Goal: Task Accomplishment & Management: Manage account settings

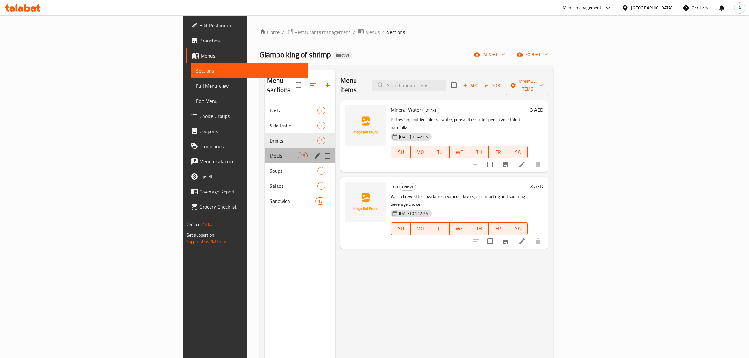
click at [264, 153] on div "Meals 16" at bounding box center [299, 155] width 71 height 15
click at [270, 182] on span "Salads" at bounding box center [294, 186] width 48 height 8
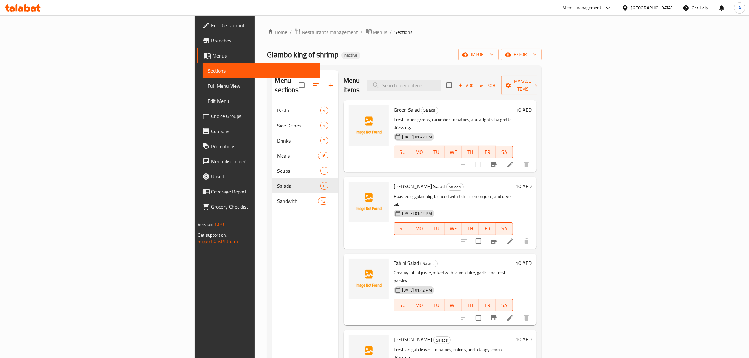
click at [211, 27] on span "Edit Restaurant" at bounding box center [263, 26] width 104 height 8
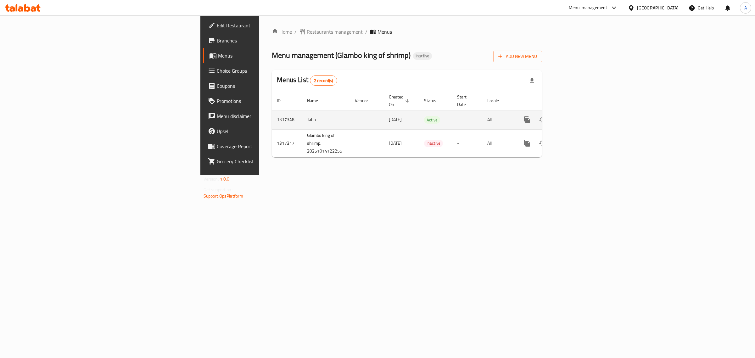
click at [575, 117] on icon "enhanced table" at bounding box center [573, 120] width 6 height 6
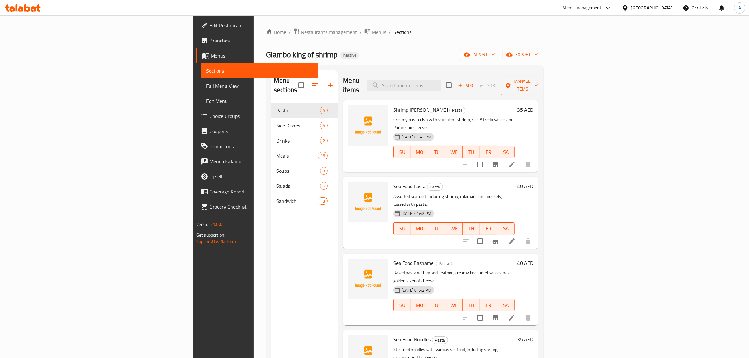
click at [386, 32] on ol "Home / Restaurants management / Menus / Sections" at bounding box center [404, 32] width 277 height 8
click at [358, 20] on div "Home / Restaurants management / Menus / Sections Glambo king of shrimp Inactive…" at bounding box center [404, 230] width 302 height 431
click at [402, 80] on div "Menu items Add Sort Manage items" at bounding box center [440, 85] width 195 height 30
drag, startPoint x: 171, startPoint y: 149, endPoint x: 354, endPoint y: 64, distance: 202.0
click at [354, 64] on div "Home / Restaurants management / Menus / Sections Glambo king of shrimp Inactive…" at bounding box center [404, 230] width 277 height 405
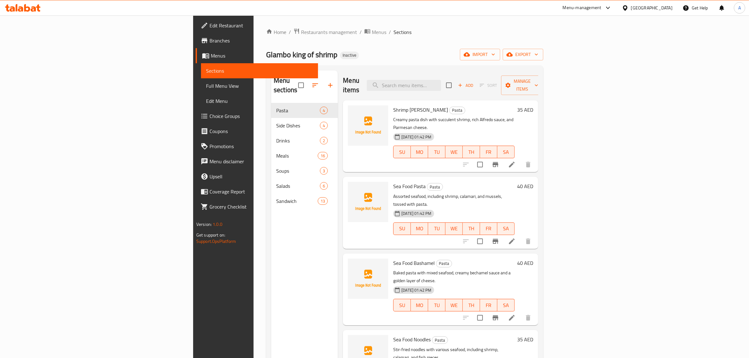
click at [466, 87] on div "Menu items Add Sort Manage items" at bounding box center [440, 85] width 195 height 30
click at [441, 84] on input "search" at bounding box center [404, 85] width 74 height 11
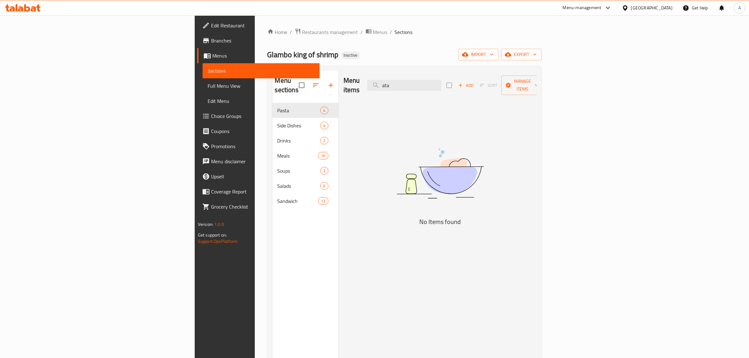
drag, startPoint x: 468, startPoint y: 82, endPoint x: 397, endPoint y: 82, distance: 70.8
click at [397, 82] on div "Menu items ata Add Sort Manage items" at bounding box center [439, 85] width 193 height 30
type input "aray"
click at [441, 80] on input "aray" at bounding box center [404, 85] width 74 height 11
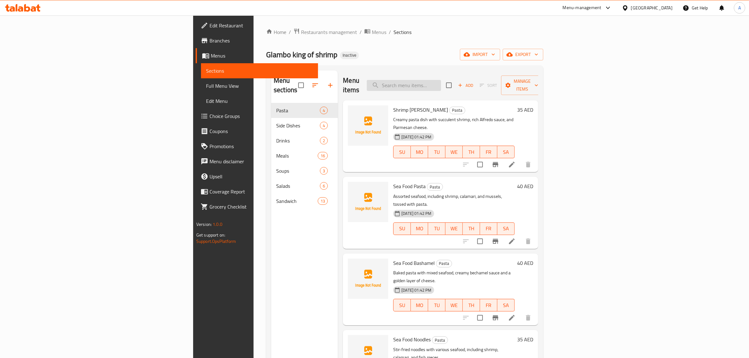
click at [441, 80] on input "search" at bounding box center [404, 85] width 74 height 11
drag, startPoint x: 467, startPoint y: 76, endPoint x: 378, endPoint y: 72, distance: 89.7
click at [271, 79] on div "Menu sections Pasta 4 Side Dishes 4 Drinks 2 Meals 16 Soups 3 Salads 6 Sandwich…" at bounding box center [404, 249] width 267 height 358
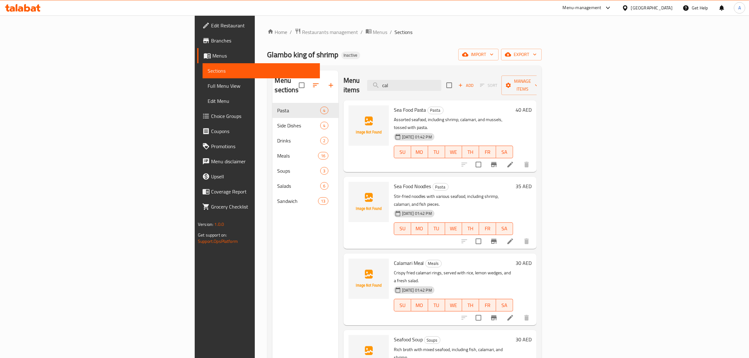
click at [469, 90] on div "Menu items cal Add Sort Manage items" at bounding box center [439, 85] width 193 height 30
click at [441, 80] on input "cal" at bounding box center [404, 85] width 74 height 11
click at [441, 80] on input "cala" at bounding box center [404, 85] width 74 height 11
click at [441, 80] on input "calamar" at bounding box center [404, 85] width 74 height 11
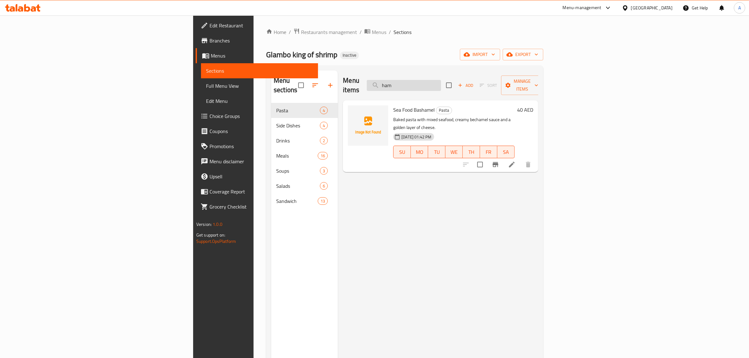
click at [441, 80] on input "ham" at bounding box center [404, 85] width 74 height 11
type input "g"
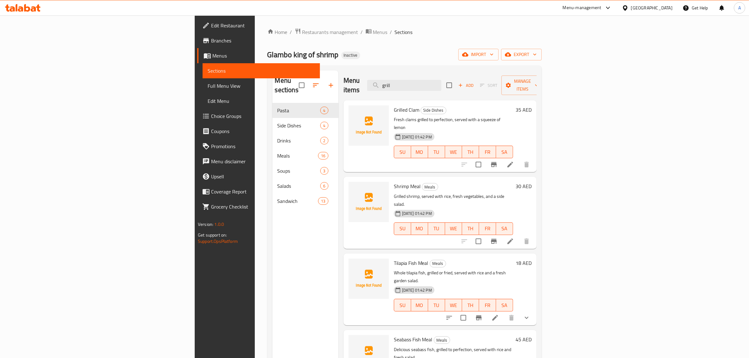
click at [474, 100] on div "Grilled Clam Side Dishes Fresh clams grilled to perfection, served with a squee…" at bounding box center [439, 136] width 193 height 72
click at [441, 84] on input "grill" at bounding box center [404, 85] width 74 height 11
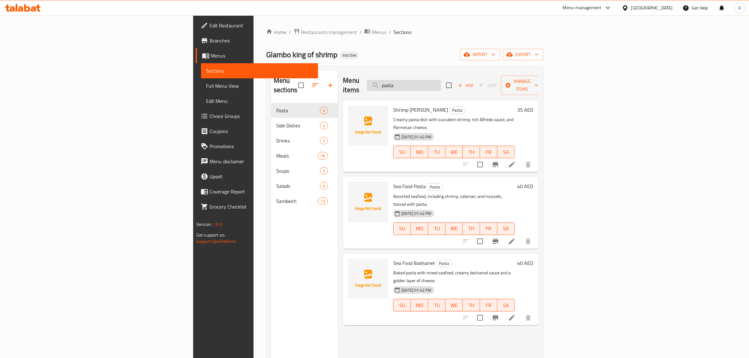
type input "pasta"
click at [441, 83] on input "pasta" at bounding box center [404, 85] width 74 height 11
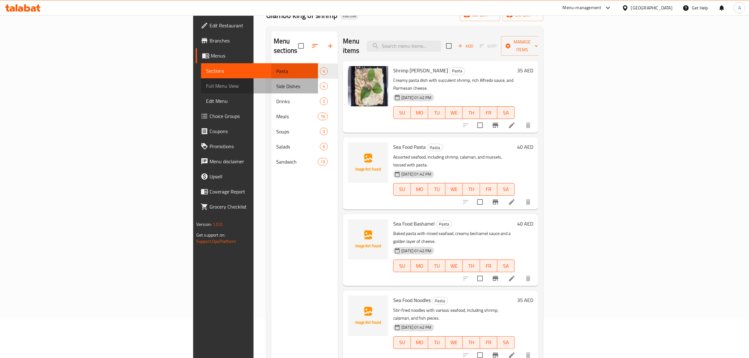
click at [206, 82] on span "Full Menu View" at bounding box center [259, 86] width 107 height 8
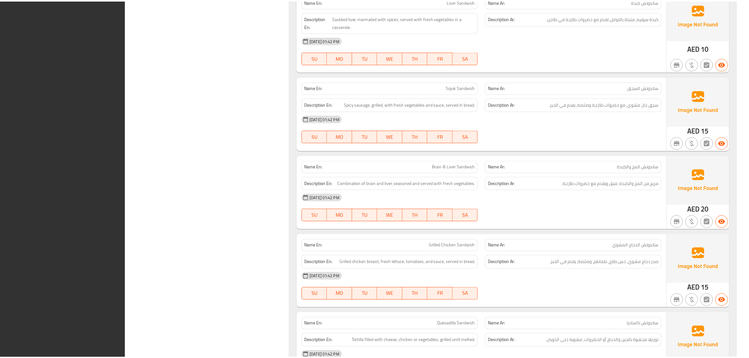
scroll to position [3975, 0]
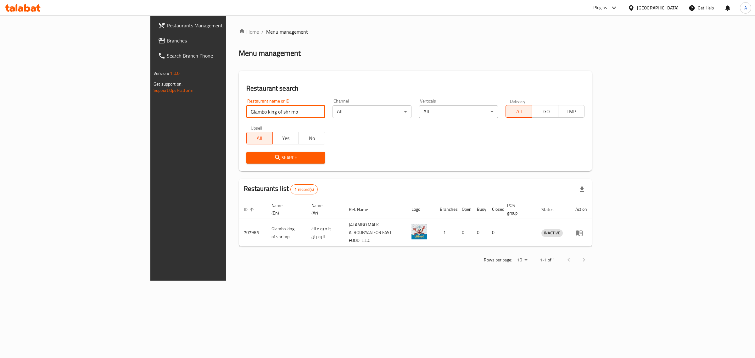
click at [246, 117] on input "Glambo king of shrimp" at bounding box center [285, 111] width 79 height 13
paste input "KHOYA"
type input "KHOYA"
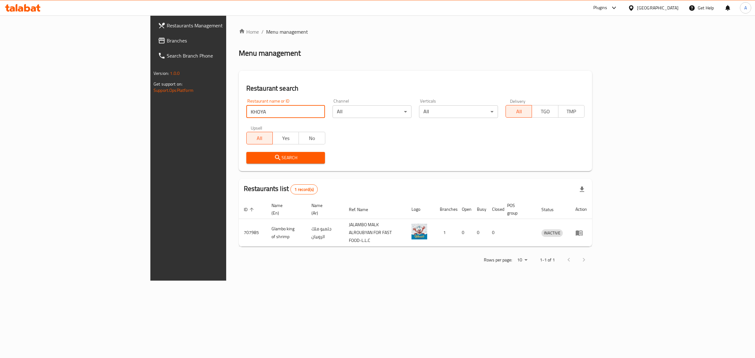
click button "Search" at bounding box center [285, 158] width 79 height 12
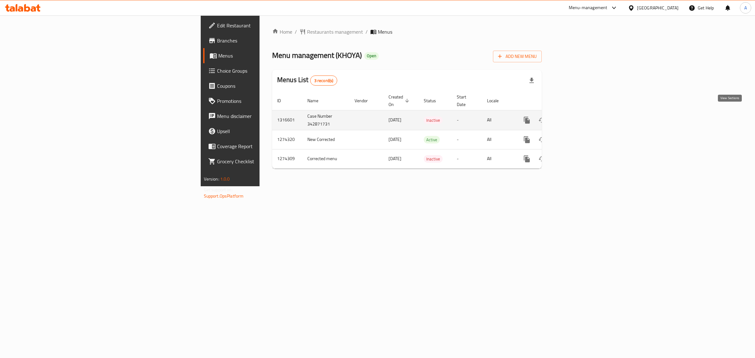
click at [576, 116] on icon "enhanced table" at bounding box center [572, 120] width 8 height 8
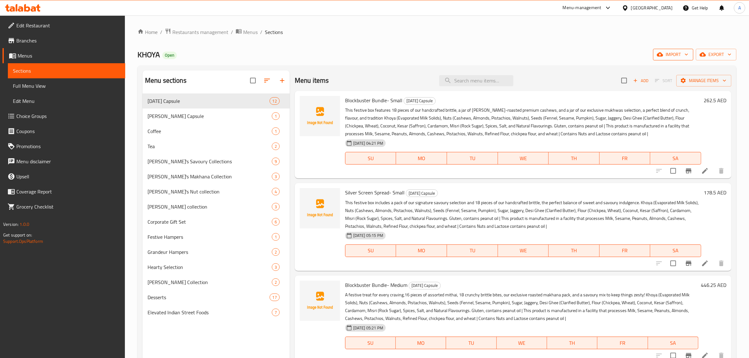
click at [672, 52] on span "import" at bounding box center [673, 55] width 30 height 8
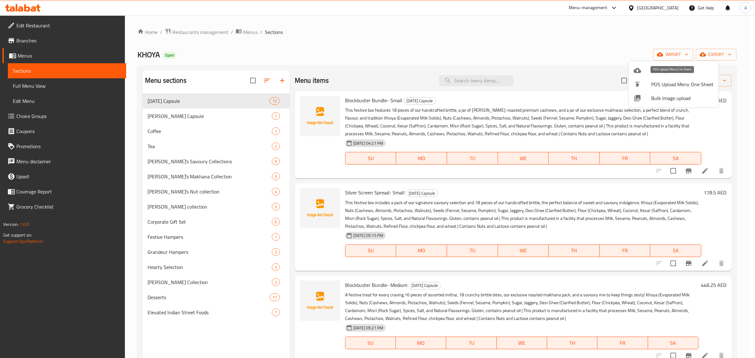
click at [664, 91] on li "POS Upload Menu One Sheet" at bounding box center [673, 84] width 90 height 14
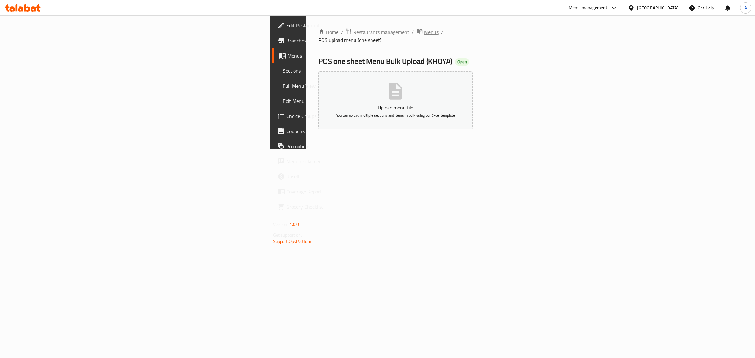
click at [424, 33] on span "Menus" at bounding box center [431, 32] width 14 height 8
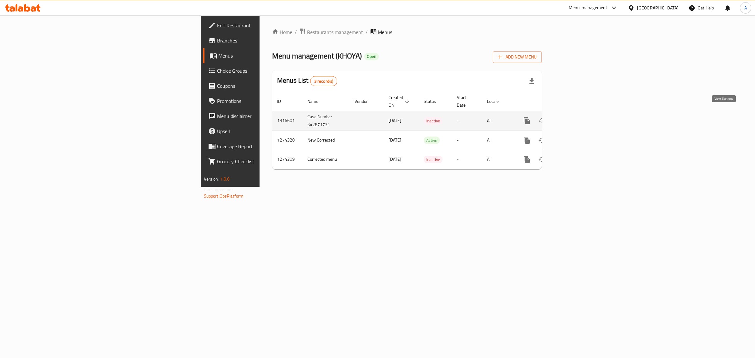
click at [576, 117] on icon "enhanced table" at bounding box center [572, 121] width 8 height 8
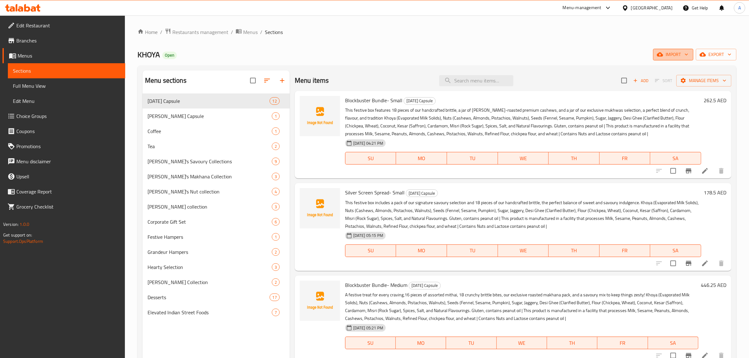
click at [666, 60] on button "import" at bounding box center [673, 55] width 40 height 12
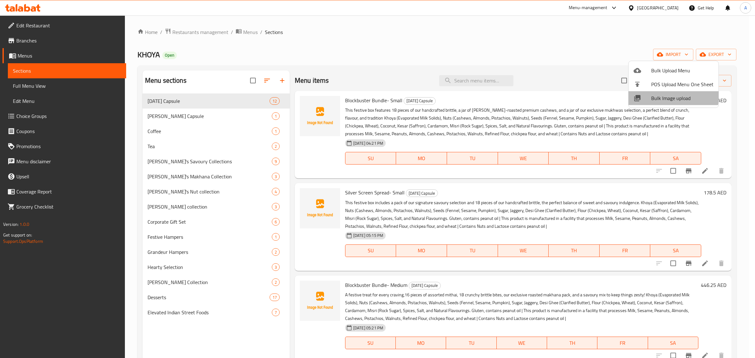
click at [669, 96] on span "Bulk Image upload" at bounding box center [682, 98] width 62 height 8
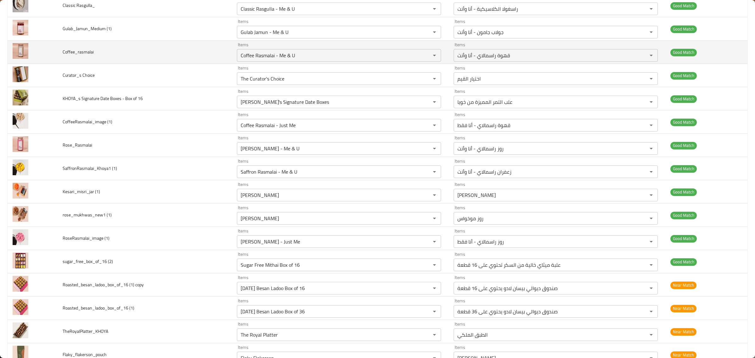
scroll to position [522, 0]
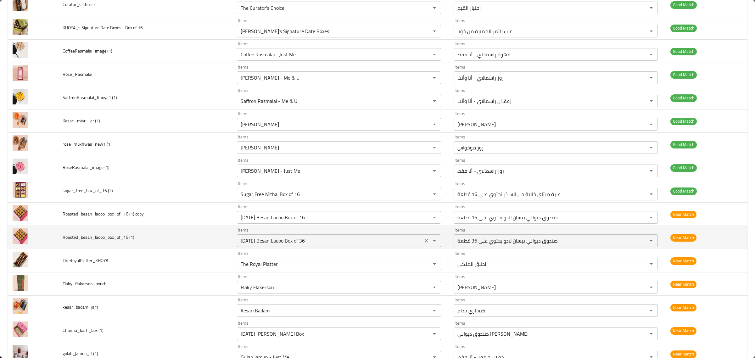
click at [325, 235] on div "Items [DATE] Besan Ladoo Box of 36 Items" at bounding box center [339, 237] width 204 height 19
click at [328, 229] on td "Items [DATE] Besan Ladoo Box of 36 Items" at bounding box center [340, 237] width 217 height 23
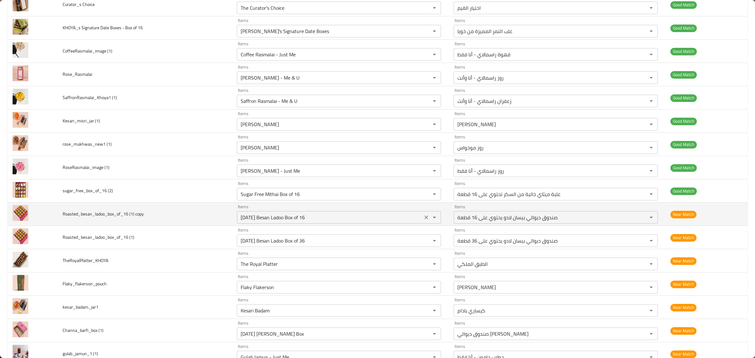
click at [331, 219] on copy "[DATE] Besan Ladoo Box of 16" at bounding box center [330, 217] width 182 height 9
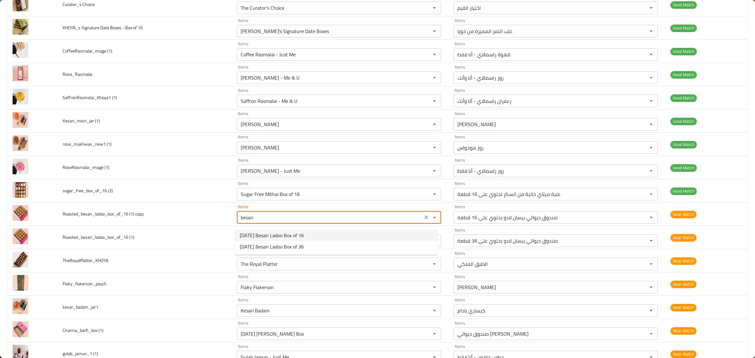
click at [374, 237] on copy-option-0 "[DATE] Besan Ladoo Box of 16" at bounding box center [336, 235] width 203 height 11
type copy "[DATE] Besan Ladoo Box of 16"
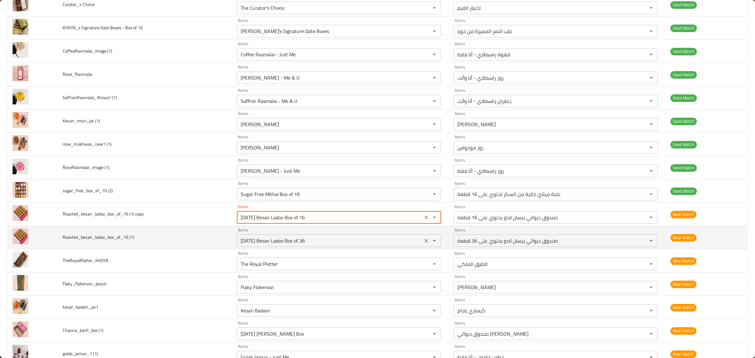
click at [423, 243] on icon "Clear" at bounding box center [426, 240] width 6 height 6
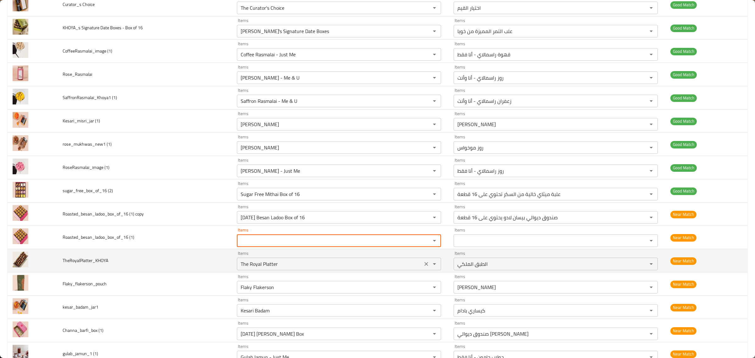
click at [399, 261] on input "The Royal Platter" at bounding box center [330, 263] width 182 height 9
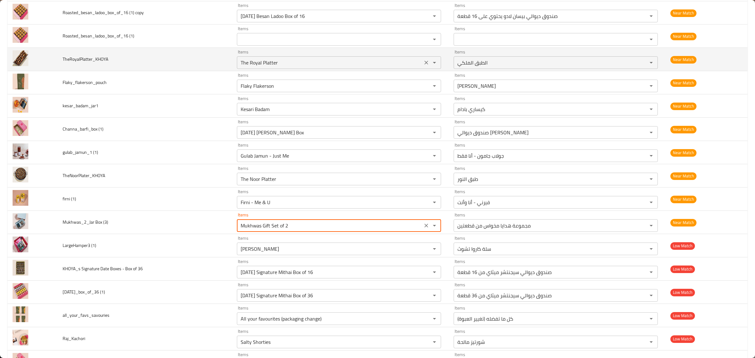
scroll to position [732, 0]
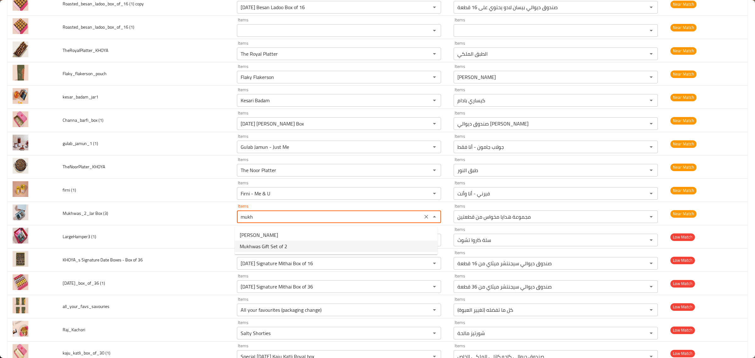
click at [297, 246] on \(3\)-option-1 "Mukhwas Gift Set of 2" at bounding box center [336, 246] width 203 height 11
type \(3\) "Mukhwas Gift Set of 2"
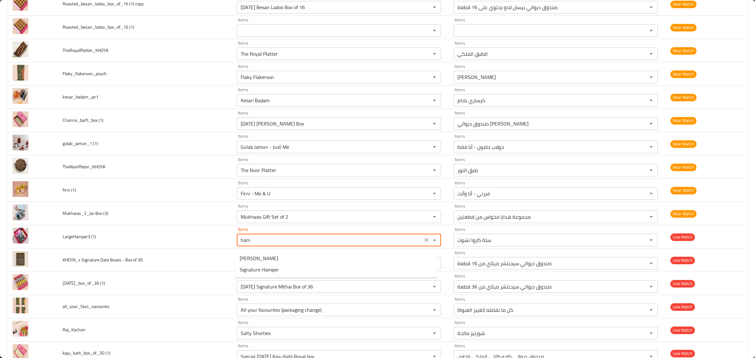
type \(1\) "hamp"
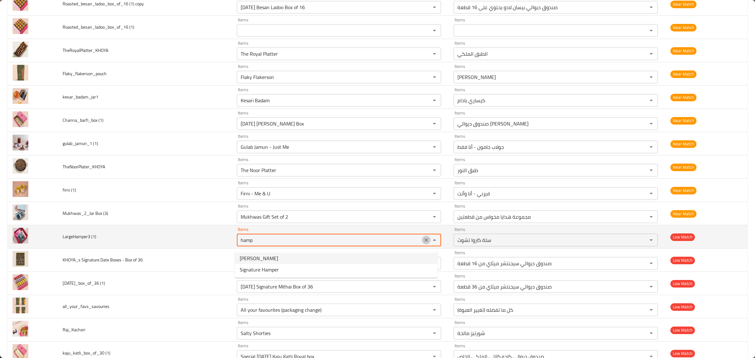
click at [423, 241] on icon "Clear" at bounding box center [426, 240] width 6 height 6
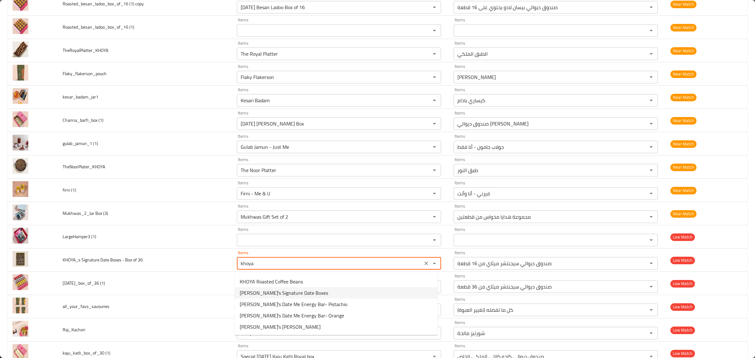
click at [318, 287] on 36-option-1 "[PERSON_NAME]'s Signature Date Boxes" at bounding box center [336, 292] width 203 height 11
type 36 "[PERSON_NAME]'s Signature Date Boxes"
type 36-ar "علب التمر المميزة من خويا"
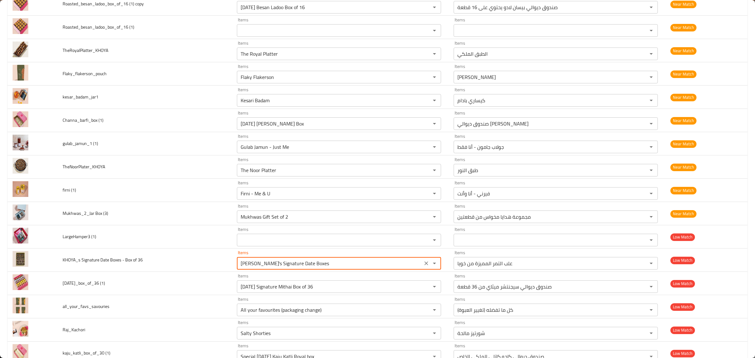
type 36 "[PERSON_NAME]'s Signature Date Boxes"
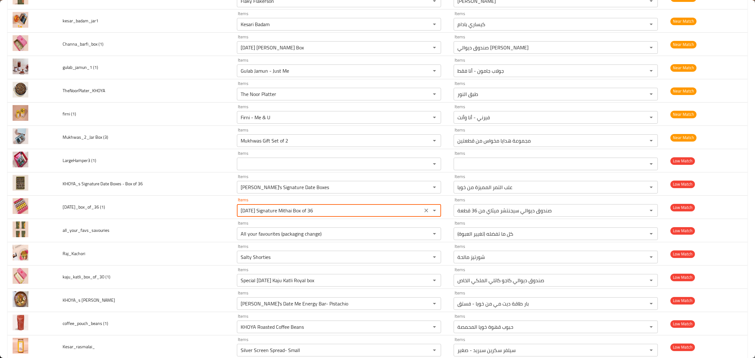
scroll to position [809, 0]
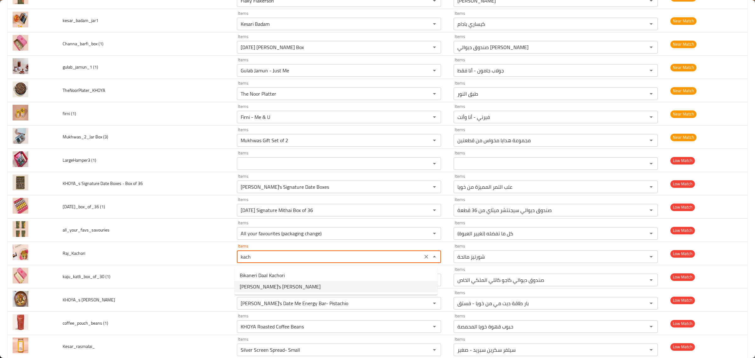
click at [372, 285] on li "[PERSON_NAME]'s [PERSON_NAME]" at bounding box center [336, 286] width 203 height 11
type input "[PERSON_NAME]'s [PERSON_NAME]"
type input "[PERSON_NAME][DEMOGRAPHIC_DATA] من خويا"
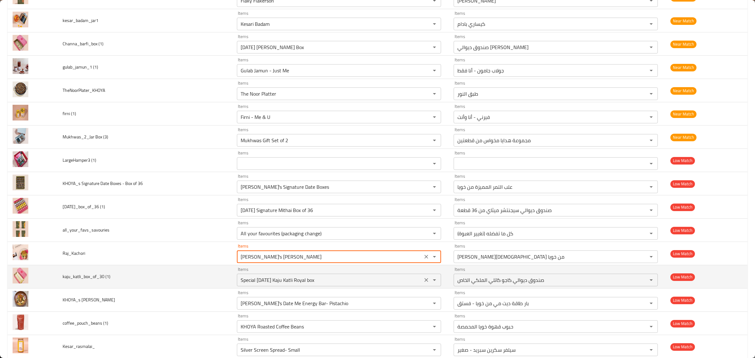
type input "[PERSON_NAME]'s [PERSON_NAME]"
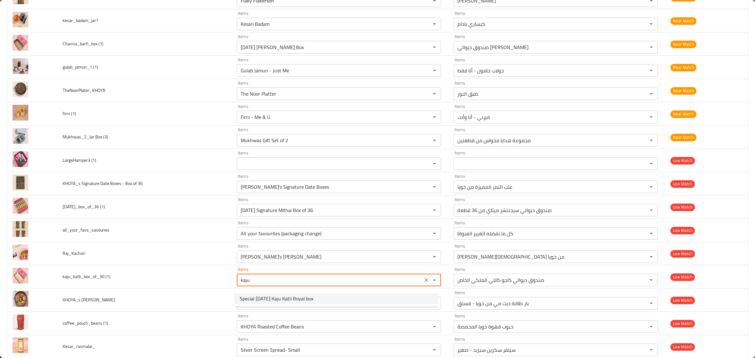
click at [354, 297] on \(1\)-option-0 "Special [DATE] Kaju Katli Royal box" at bounding box center [336, 298] width 203 height 11
type \(1\) "Special [DATE] Kaju Katli Royal box"
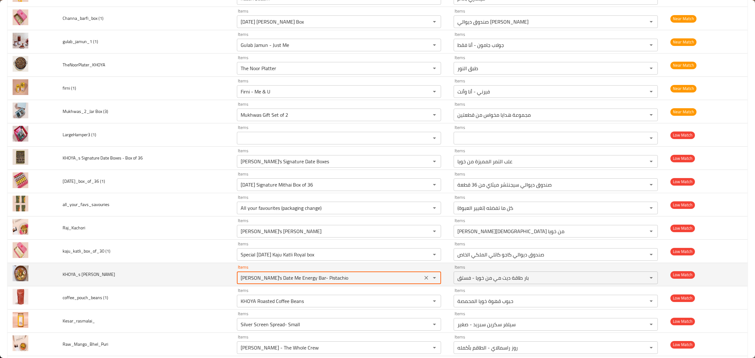
scroll to position [848, 0]
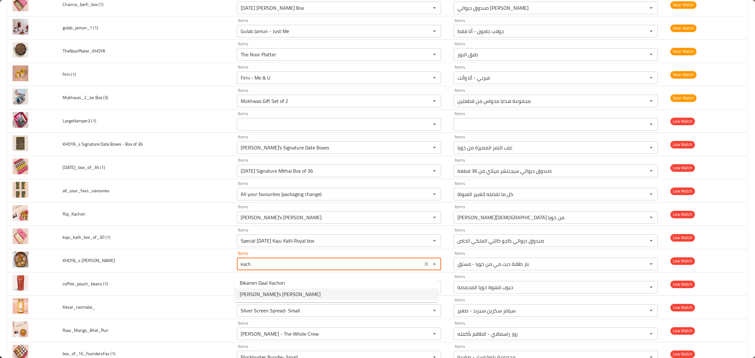
click at [326, 297] on Kachori-option-1 "[PERSON_NAME]'s [PERSON_NAME]" at bounding box center [336, 293] width 203 height 11
type Kachori "[PERSON_NAME]'s [PERSON_NAME]"
type Kachori-ar "[PERSON_NAME][DEMOGRAPHIC_DATA] من خويا"
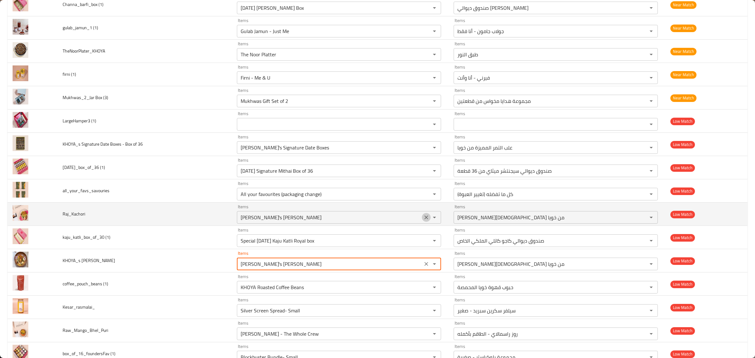
click at [423, 220] on icon "Clear" at bounding box center [426, 217] width 6 height 6
type Kachori "[PERSON_NAME]'s [PERSON_NAME]"
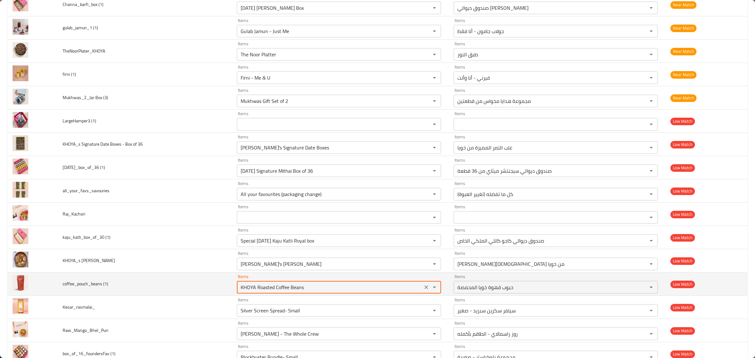
click at [368, 288] on \(1\) "KHOYA Roasted Coffee Beans" at bounding box center [330, 287] width 182 height 9
type \(1\) "beans"
click at [424, 289] on icon "Clear" at bounding box center [426, 287] width 4 height 4
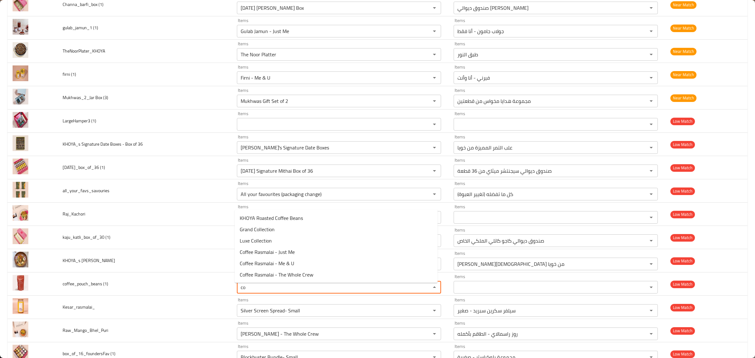
type \(1\) "c"
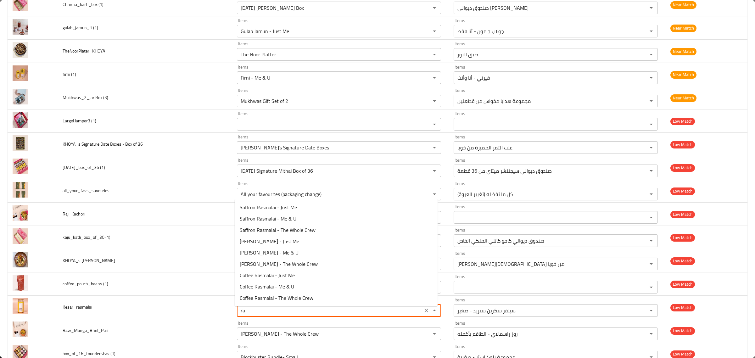
type input "r"
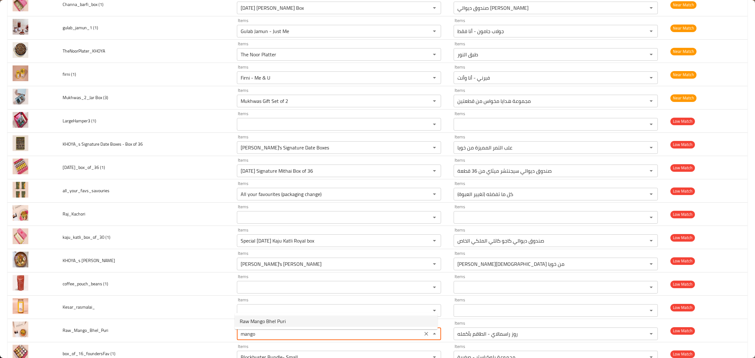
click at [337, 326] on li "Raw Mango Bhel Puri" at bounding box center [336, 320] width 203 height 11
type input "Raw Mango Bhel Puri"
type input "بوري مانجو بهيل خام"
type input "Raw Mango Bhel Puri"
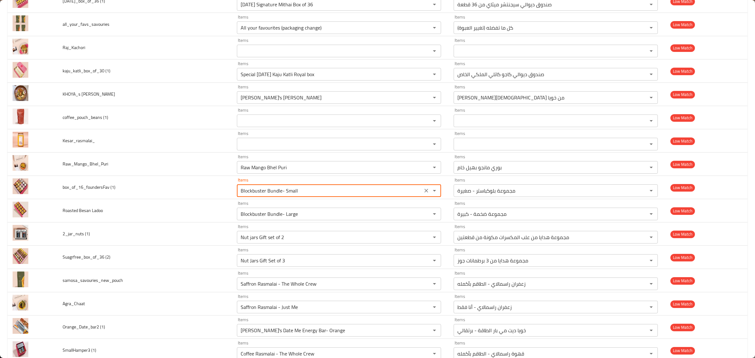
scroll to position [1014, 0]
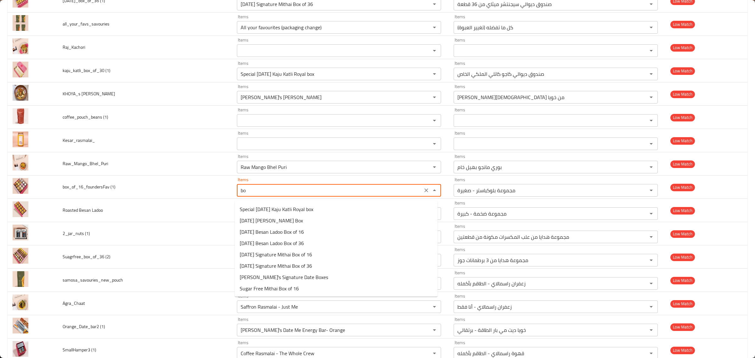
type \(1\) "b"
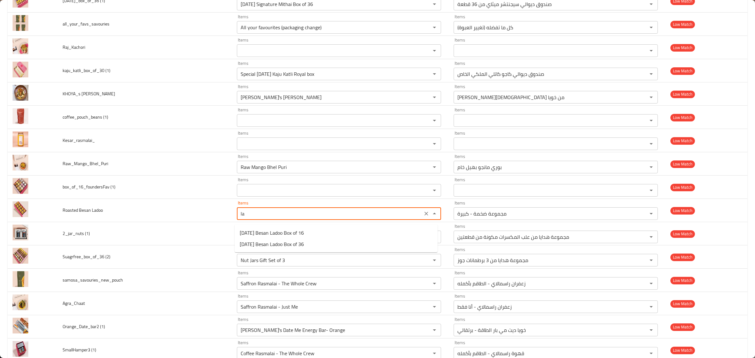
type Ladoo "l"
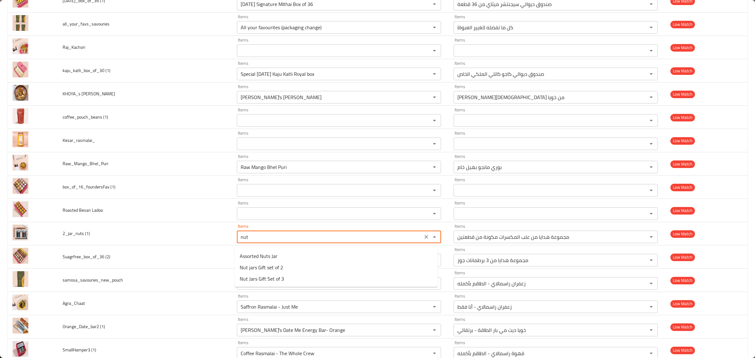
type \(1\) "nuts"
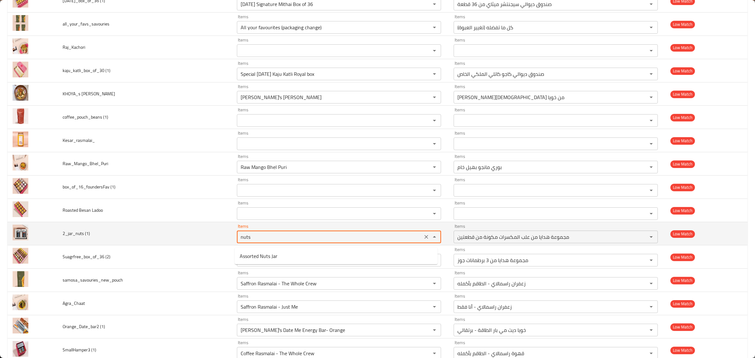
click at [423, 240] on icon "Clear" at bounding box center [426, 237] width 6 height 6
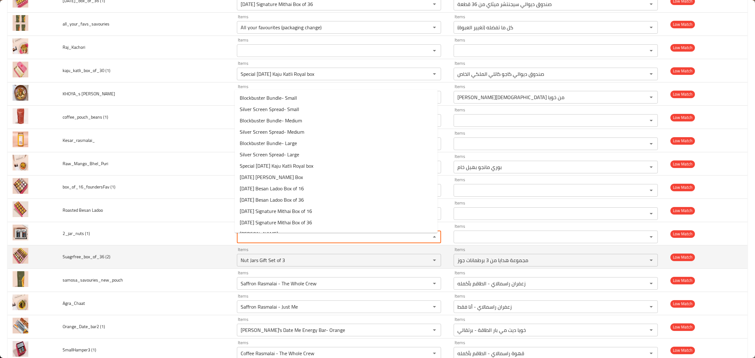
click at [135, 251] on td "Suagrfree_box_of_36 (2)" at bounding box center [145, 256] width 174 height 23
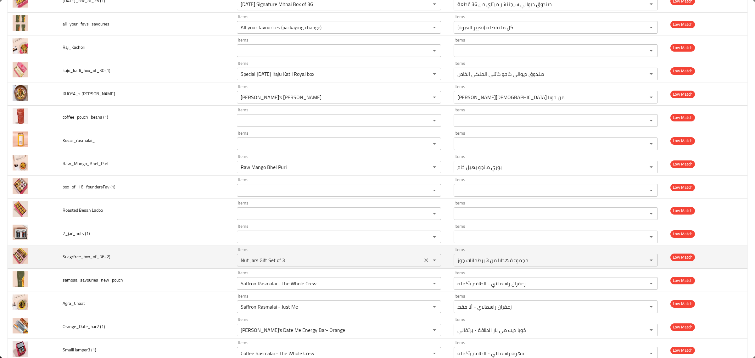
click at [296, 259] on \(2\) "Nut Jars Gift Set of 3" at bounding box center [330, 260] width 182 height 9
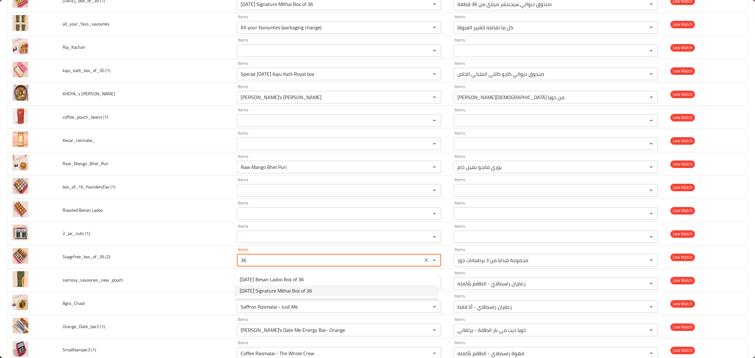
click at [314, 291] on \(2\)-option-1 "[DATE] Signature Mithai Box of 36" at bounding box center [336, 290] width 203 height 11
type \(2\) "[DATE] Signature Mithai Box of 36"
type \(2\)-ar "صندوق ديوالي سيجنتشر ميثاي من 36 قطعة"
type \(2\) "[DATE] Signature Mithai Box of 36"
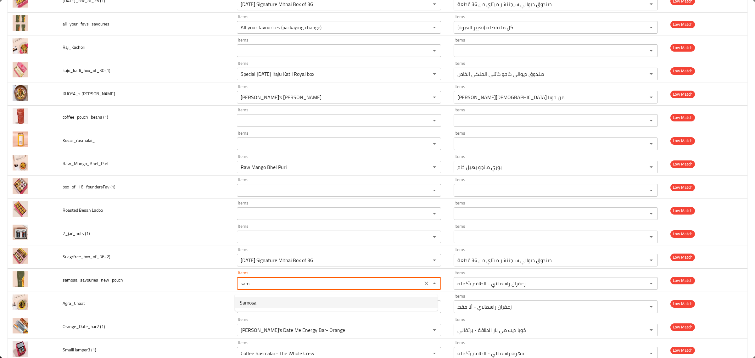
click at [311, 301] on li "Samosa" at bounding box center [336, 302] width 203 height 11
type input "Samosa"
type input "سمبوسة"
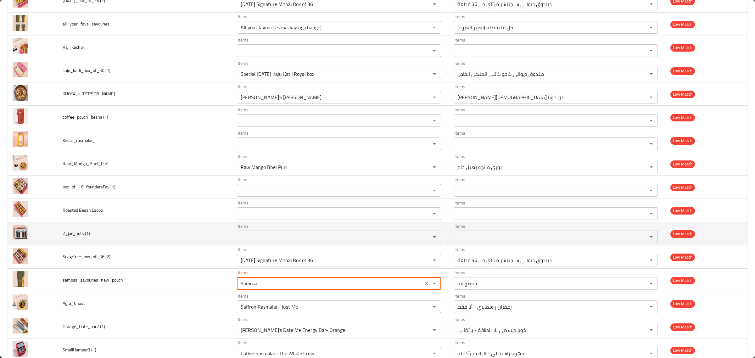
type input "Samosa"
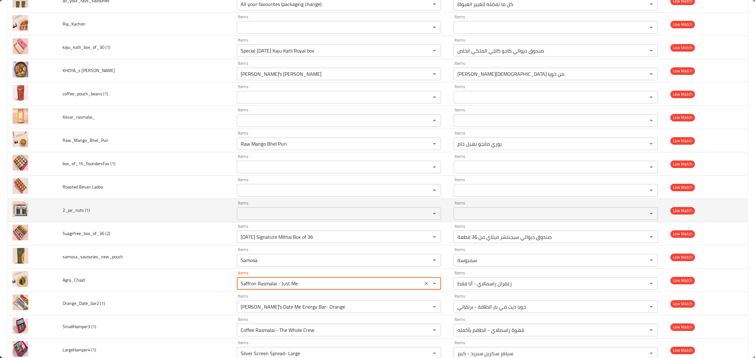
scroll to position [1054, 0]
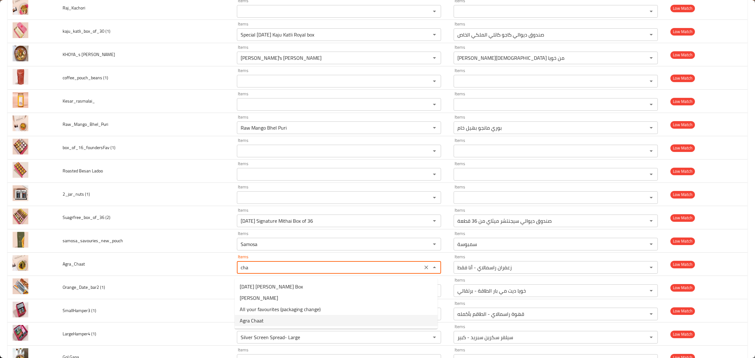
click at [308, 316] on li "Agra Chaat" at bounding box center [336, 320] width 203 height 11
type input "Agra Chaat"
type input "أغرا تشات"
type input "Agra Chaat"
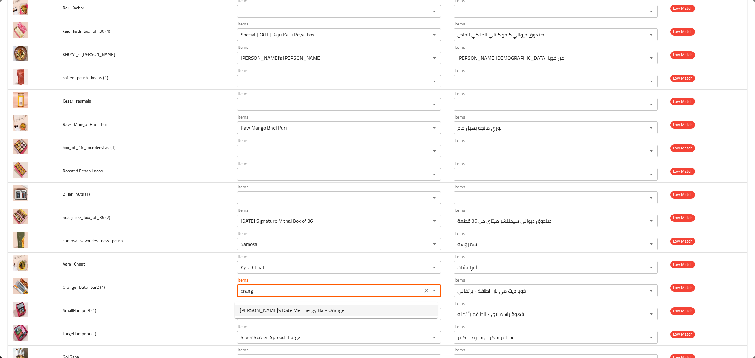
click at [313, 310] on span "[PERSON_NAME]'s Date Me Energy Bar- Orange" at bounding box center [292, 310] width 104 height 8
type \(1\) "[PERSON_NAME]'s Date Me Energy Bar- Orange"
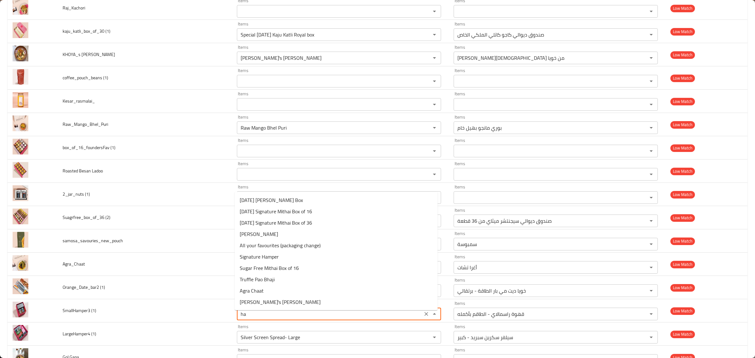
type \(1\) "h"
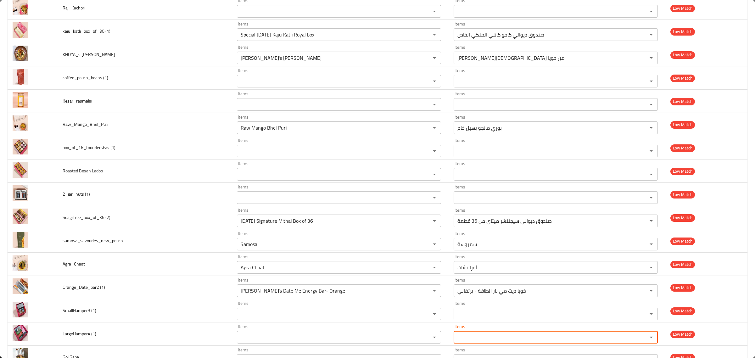
scroll to position [1239, 0]
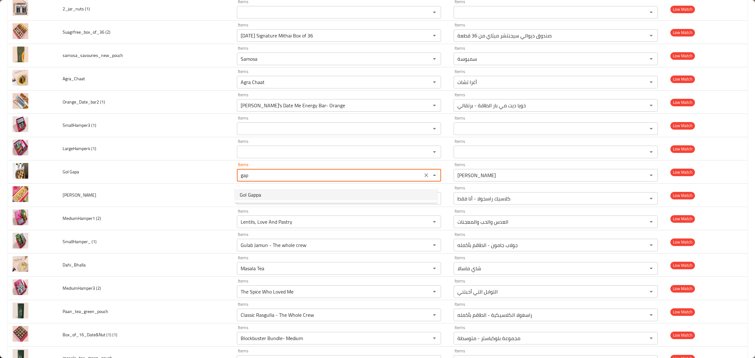
click at [335, 192] on Gapa-option-0 "Gol Gappa" at bounding box center [336, 194] width 203 height 11
type Gapa "Gol Gappa"
type Gapa-ar "[PERSON_NAME]"
type Gapa "Gol Gappa"
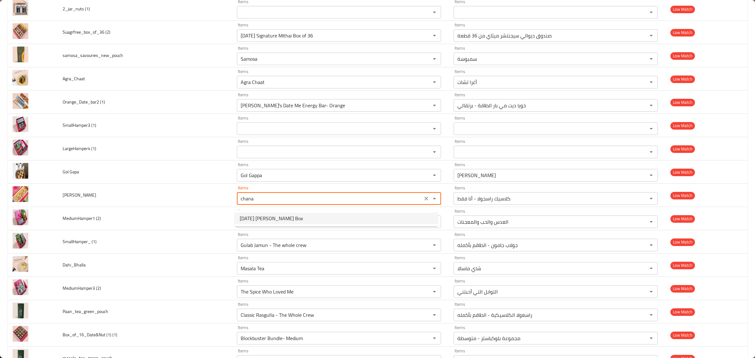
click at [318, 218] on Slab-option-0 "[DATE] [PERSON_NAME] Box" at bounding box center [336, 218] width 203 height 11
type Slab "[DATE] [PERSON_NAME] Box"
type Slab-ar "صندوق ديوالي [PERSON_NAME]"
type Slab "[DATE] [PERSON_NAME] Box"
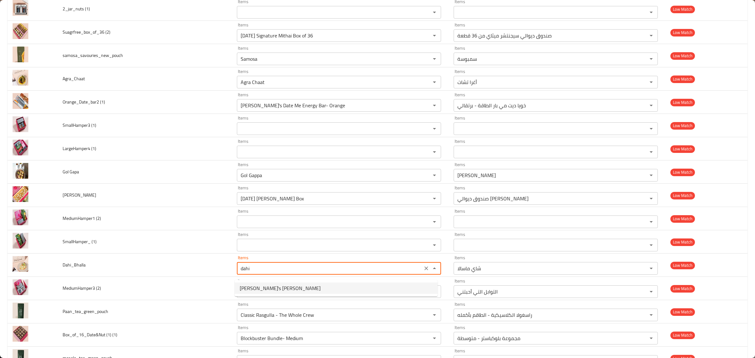
click at [286, 286] on li "[PERSON_NAME]'s [PERSON_NAME]" at bounding box center [336, 287] width 203 height 11
type input "[PERSON_NAME]'s [PERSON_NAME]"
type input "داهي بهالا سيد"
type input "[PERSON_NAME]'s [PERSON_NAME]"
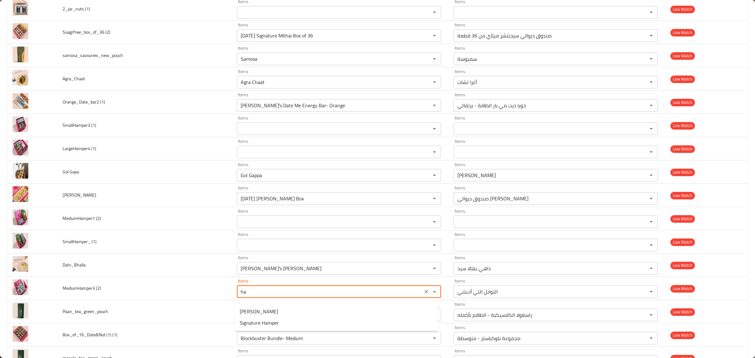
type \(2\) "h"
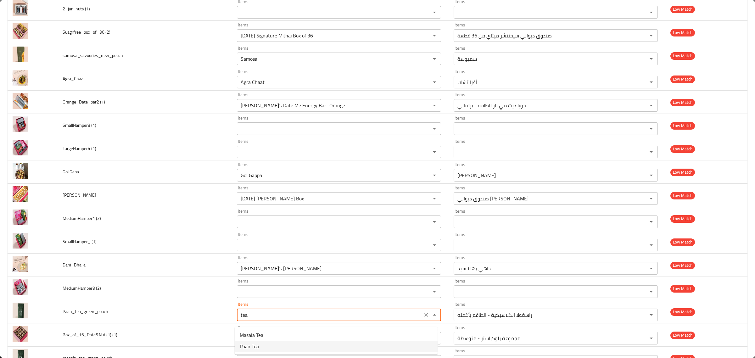
click at [266, 343] on li "Paan Tea" at bounding box center [336, 346] width 203 height 11
type input "Paan Tea"
type input "شاي البان"
type input "Paan Tea"
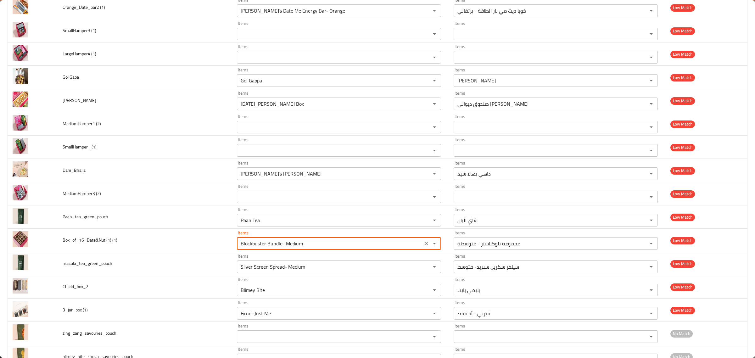
scroll to position [1335, 0]
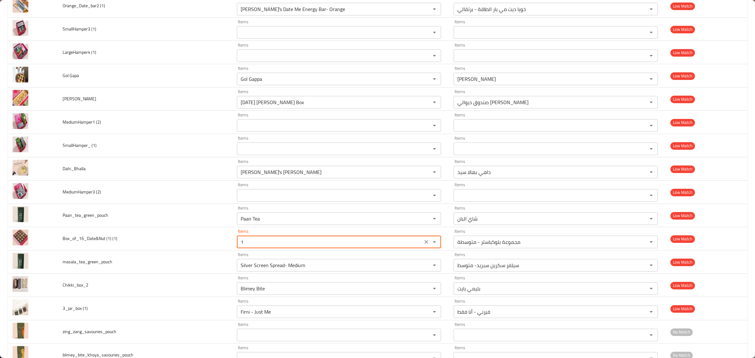
type \(1\) "16"
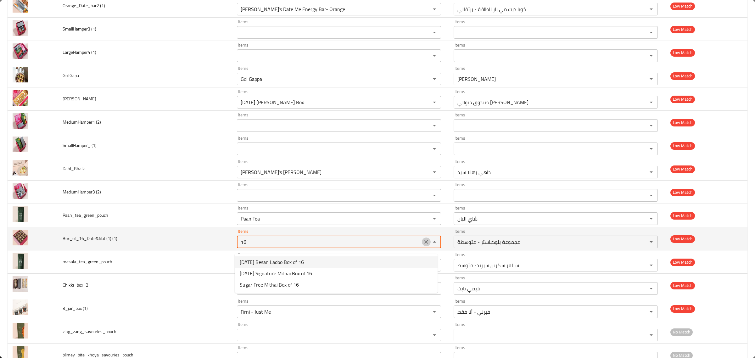
click at [425, 245] on icon "Clear" at bounding box center [426, 242] width 6 height 6
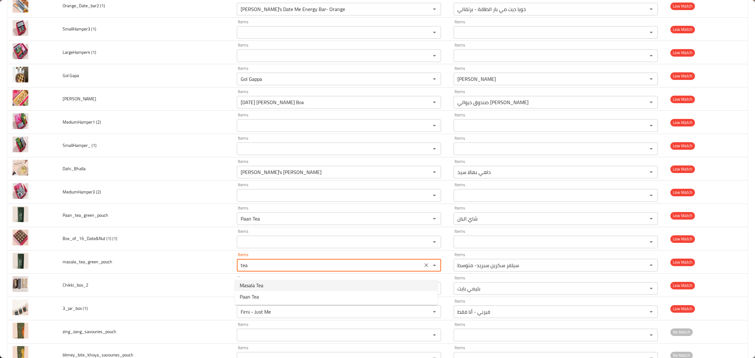
click at [310, 283] on li "Masala Tea" at bounding box center [336, 285] width 203 height 11
type input "Masala Tea"
type input "شاي ماسالا"
type input "Masala Tea"
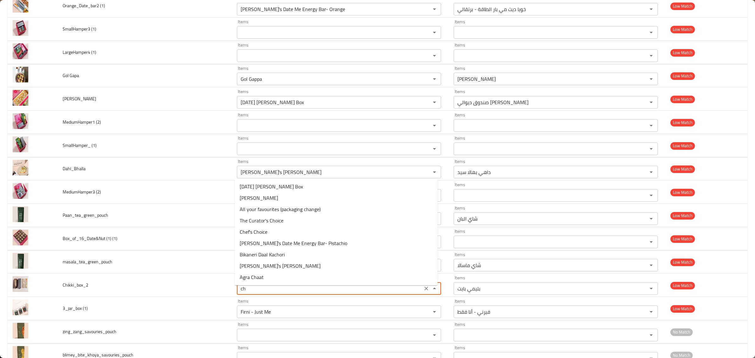
type input "c"
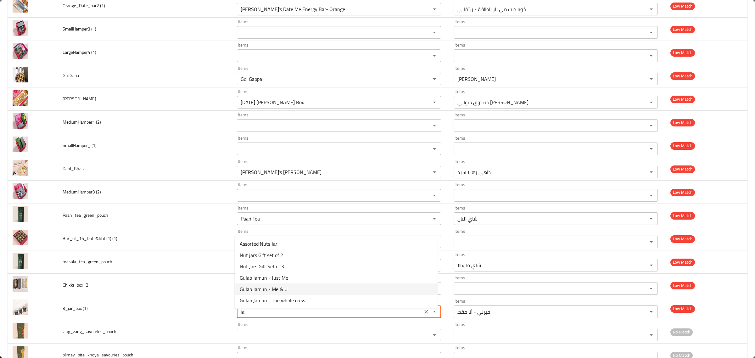
type \(1\) "j"
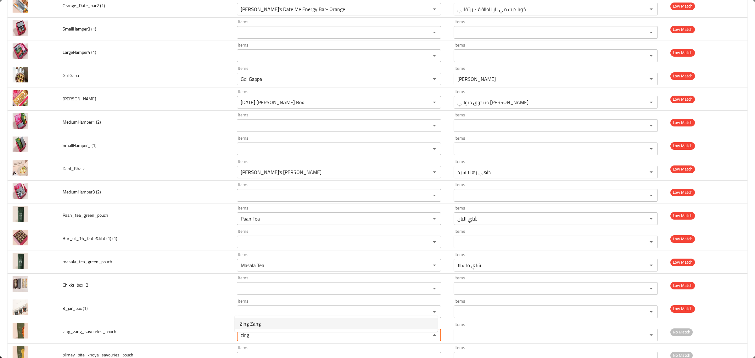
click at [292, 326] on li "Zing Zang" at bounding box center [336, 323] width 203 height 11
type input "Zing Zang"
type input "[PERSON_NAME]"
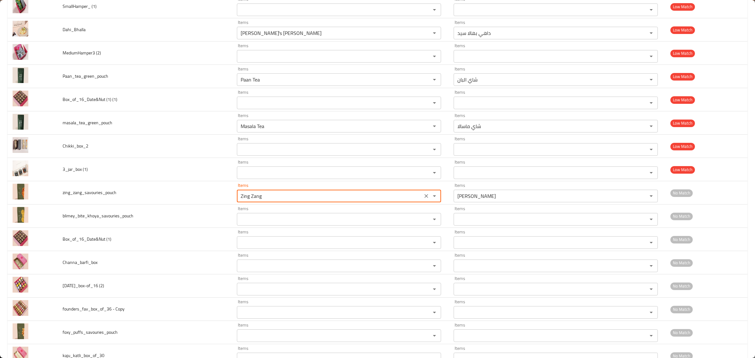
scroll to position [1475, 0]
type input "Zing Zang"
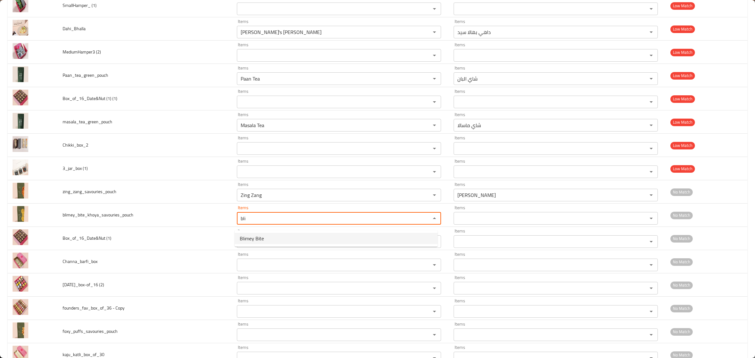
click at [309, 241] on li "Blimey Bite" at bounding box center [336, 238] width 203 height 11
type input "Blimey Bite"
type input "بليمي بايت"
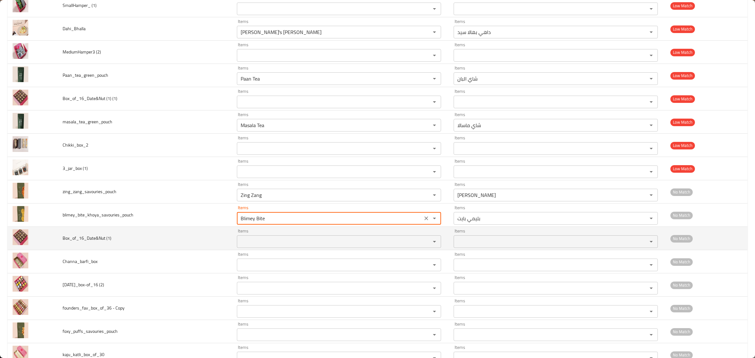
click at [306, 241] on div "Items" at bounding box center [339, 241] width 204 height 13
type input "Blimey Bite"
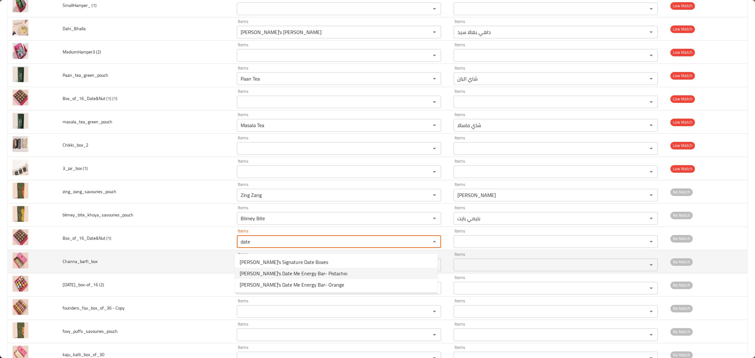
type \(1\) "date"
click at [187, 271] on td "Channa_barfi_box" at bounding box center [145, 261] width 174 height 23
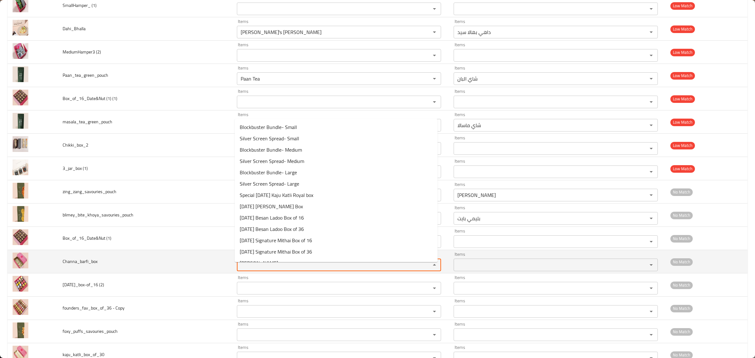
click at [261, 268] on input "Items" at bounding box center [330, 264] width 182 height 9
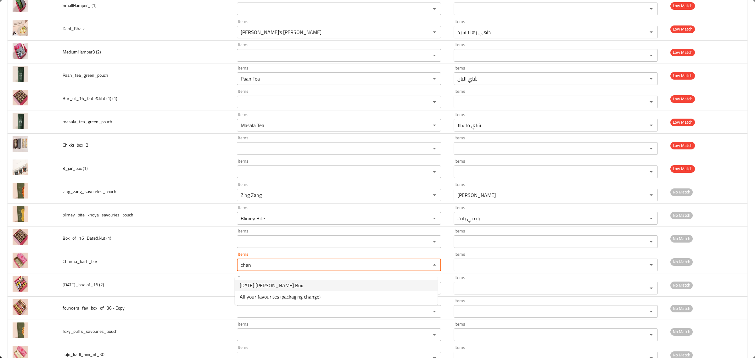
click at [242, 286] on span "[DATE] [PERSON_NAME] Box" at bounding box center [271, 285] width 63 height 8
type input "[DATE] [PERSON_NAME] Box"
type input "صندوق ديوالي [PERSON_NAME]"
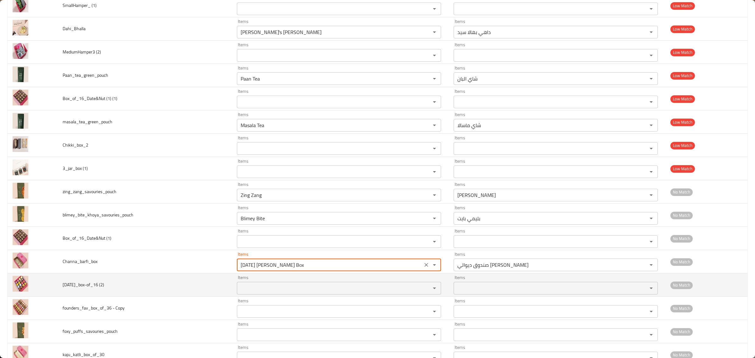
type input "[DATE] [PERSON_NAME] Box"
click at [254, 290] on \(2\) "Items" at bounding box center [330, 288] width 182 height 9
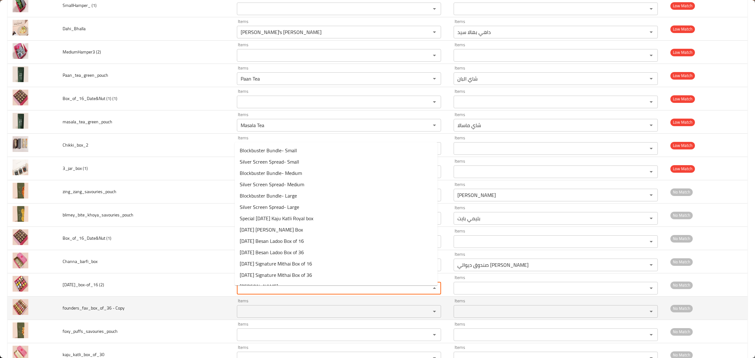
click at [253, 315] on Copy "Items" at bounding box center [330, 311] width 182 height 9
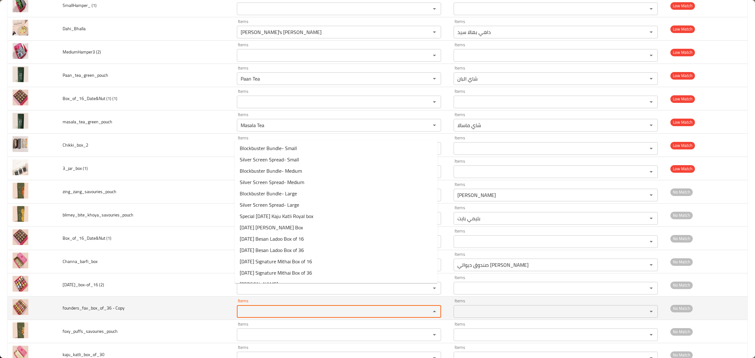
scroll to position [1554, 0]
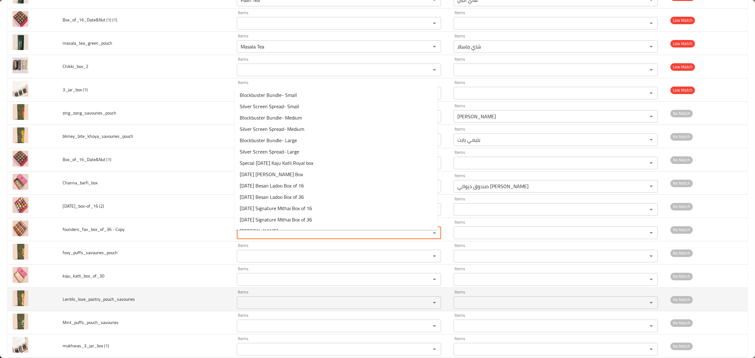
click at [196, 295] on td "Lentils_love_pastry_pouch_savouries" at bounding box center [145, 299] width 174 height 23
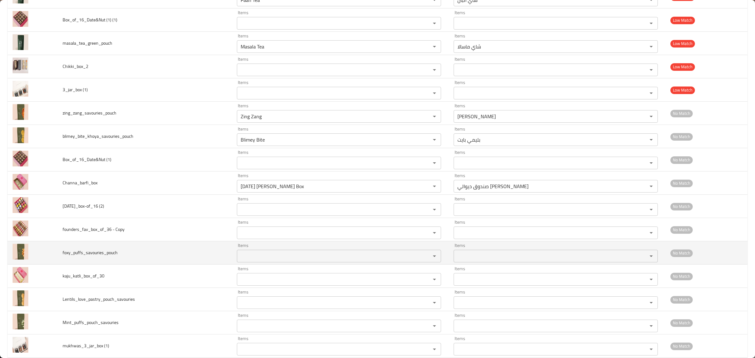
click at [279, 252] on div "Items Items" at bounding box center [339, 252] width 204 height 19
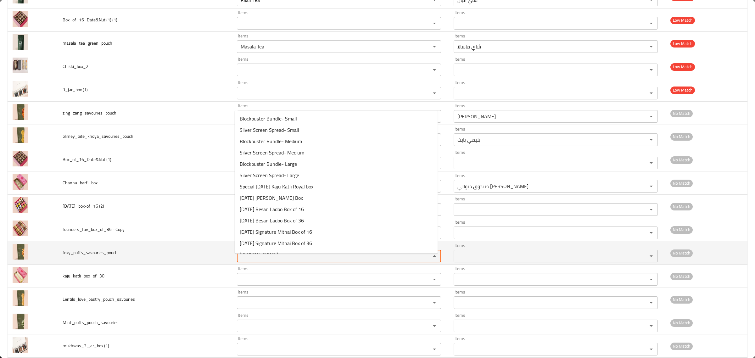
click at [279, 260] on input "Items" at bounding box center [330, 256] width 182 height 9
type input "o"
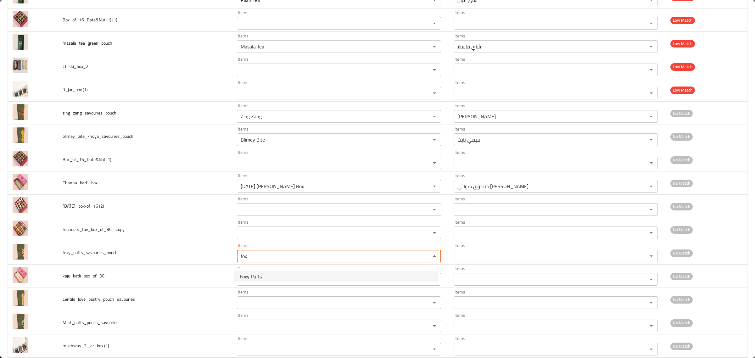
click at [279, 279] on li "Foxy Puffs" at bounding box center [336, 276] width 203 height 11
type input "Foxy Puffs"
type input "فوكسي بافس"
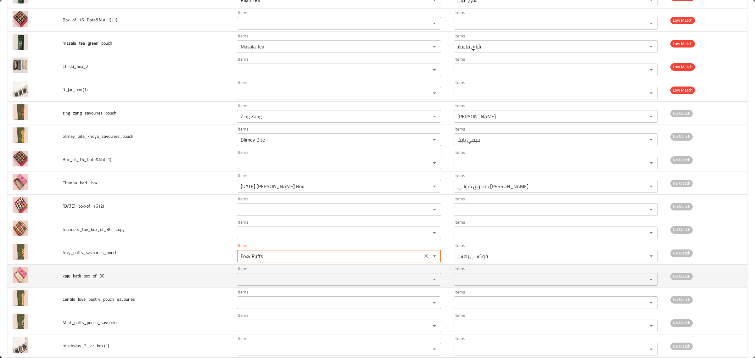
type input "Foxy Puffs"
click at [266, 281] on input "Items" at bounding box center [330, 279] width 182 height 9
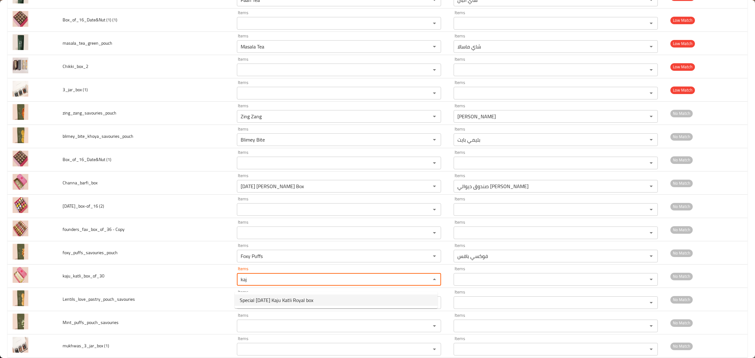
click at [280, 297] on span "Special [DATE] Kaju Katli Royal box" at bounding box center [277, 300] width 74 height 8
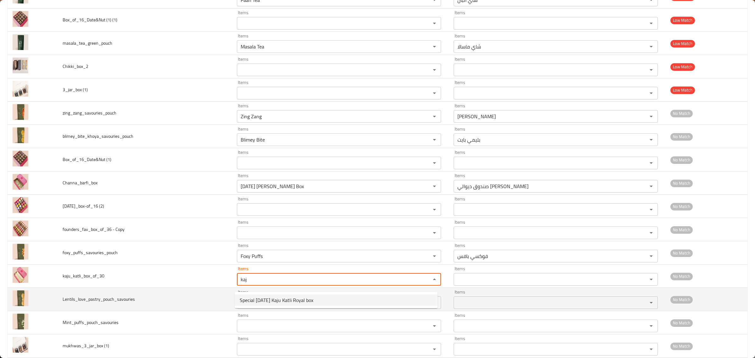
type input "Special [DATE] Kaju Katli Royal box"
type input "صندوق ديوالي كاجو كاتلي الملكي الخاص"
click at [280, 302] on div "Items" at bounding box center [339, 302] width 204 height 13
type input "Special [DATE] Kaju Katli Royal box"
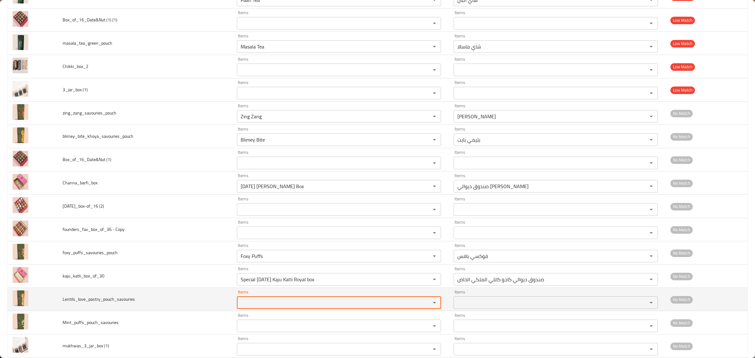
scroll to position [1593, 0]
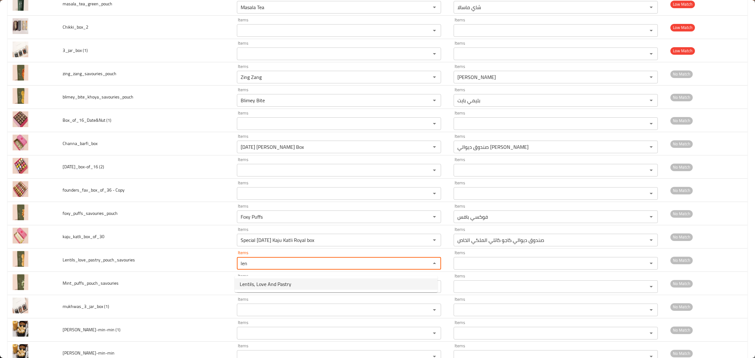
click at [279, 286] on span "Lentils, Love And Pastry" at bounding box center [266, 284] width 52 height 8
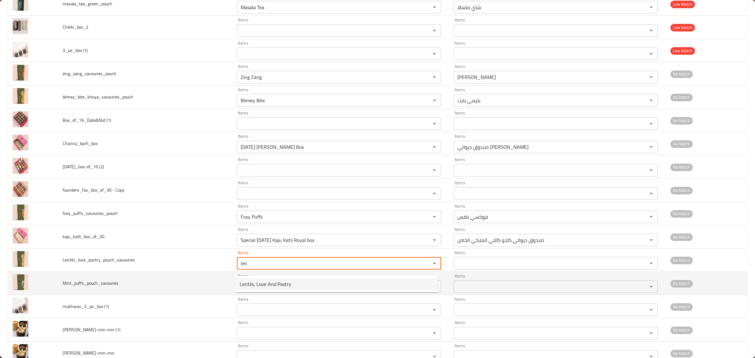
type input "Lentils, Love And Pastry"
type input "العدس والحب والمعجنات"
type input "Lentils, Love And Pastry"
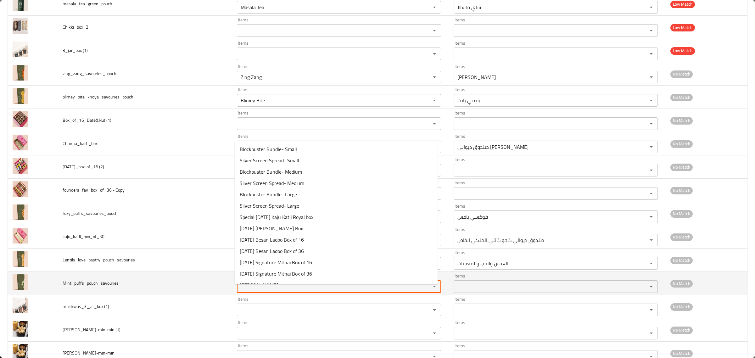
click at [277, 288] on input "Items" at bounding box center [330, 286] width 182 height 9
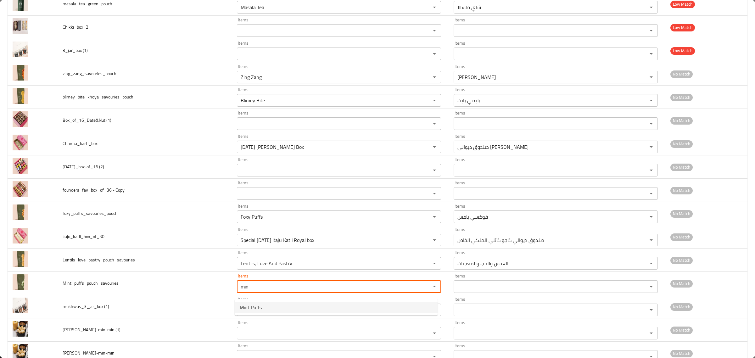
click at [259, 303] on span "Mint Puffs" at bounding box center [251, 307] width 22 height 8
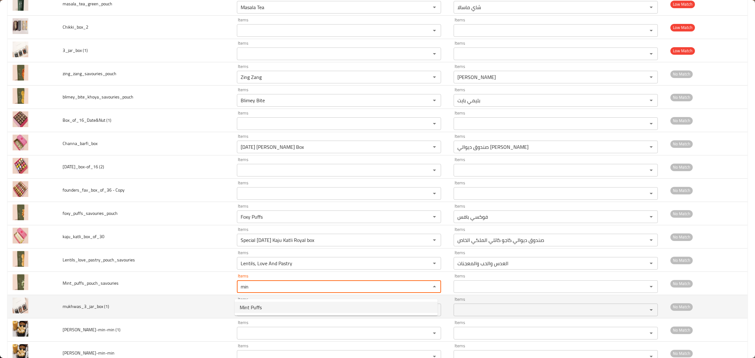
type input "Mint Puffs"
type input "بافس نعناع"
type input "Mint Puffs"
click at [260, 312] on \(1\) "Items" at bounding box center [330, 309] width 182 height 9
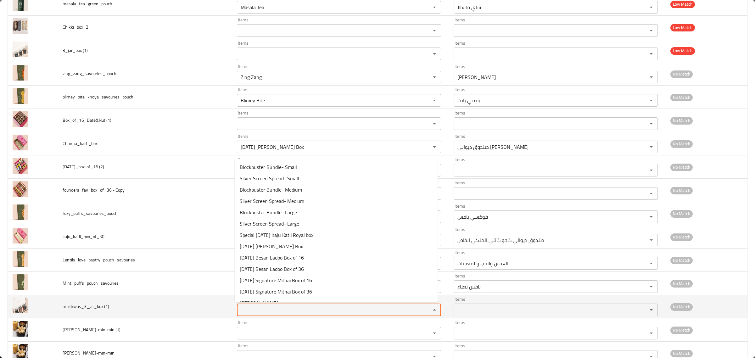
scroll to position [1672, 0]
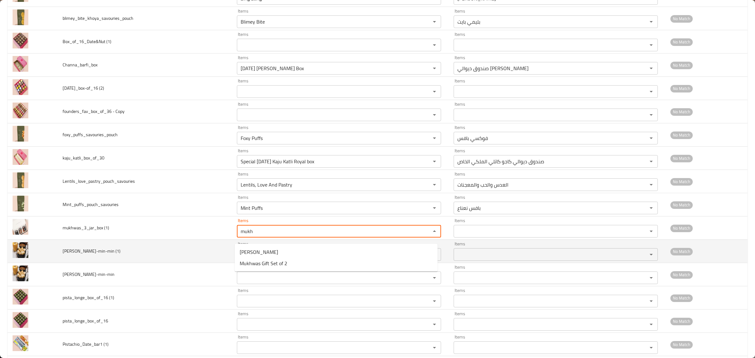
type \(1\) "mukh"
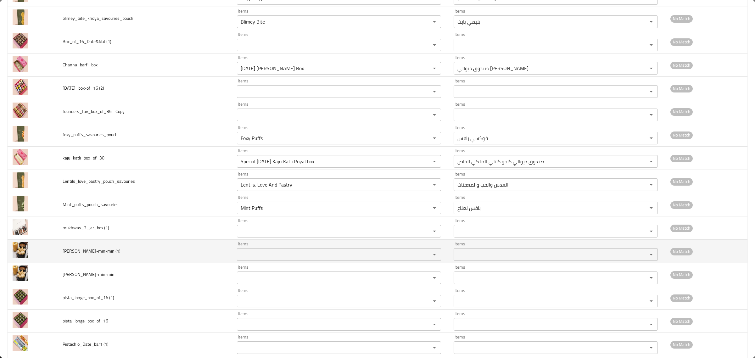
click at [210, 263] on td "[PERSON_NAME]-min-min (1)" at bounding box center [145, 251] width 174 height 23
click at [265, 259] on \(1\) "Items" at bounding box center [330, 254] width 182 height 9
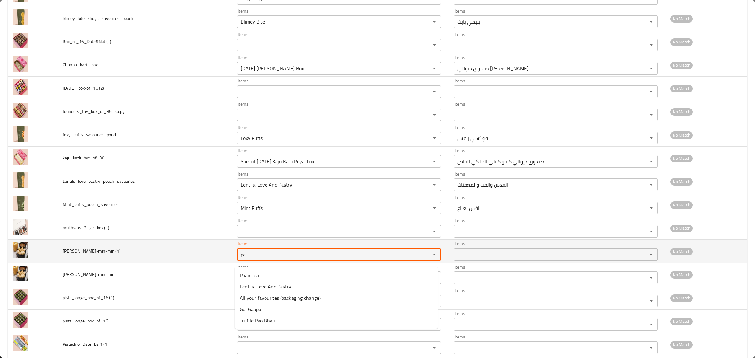
type \(1\) "p"
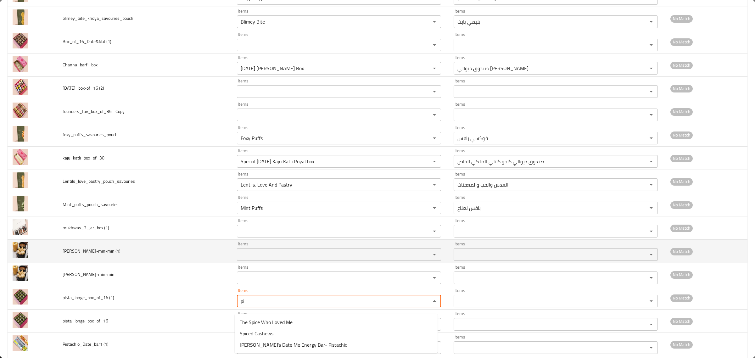
type \(1\) "p"
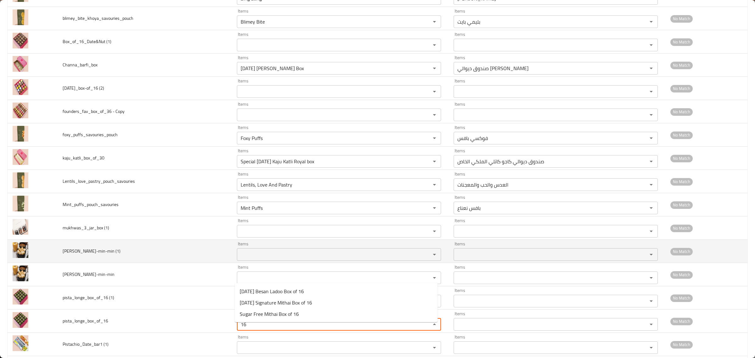
type input "1"
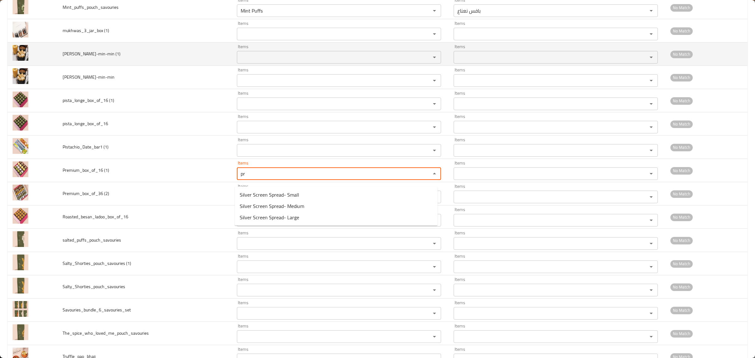
type \(1\) "p"
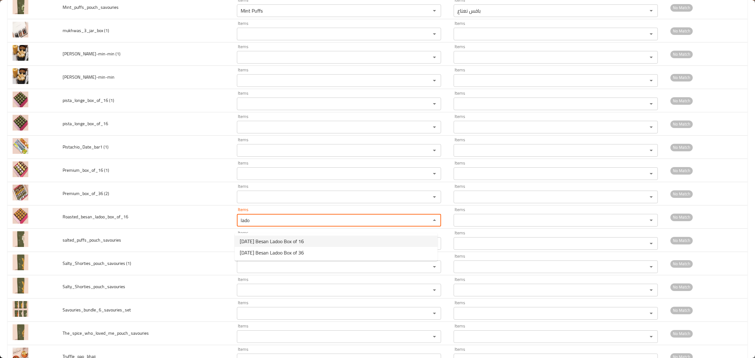
click at [278, 244] on span "[DATE] Besan Ladoo Box of 16" at bounding box center [272, 241] width 64 height 8
type input "[DATE] Besan Ladoo Box of 16"
type input "صندوق ديوالي بيسان لادو يحتوي على 16 قطعة"
type input "[DATE] Besan Ladoo Box of 16"
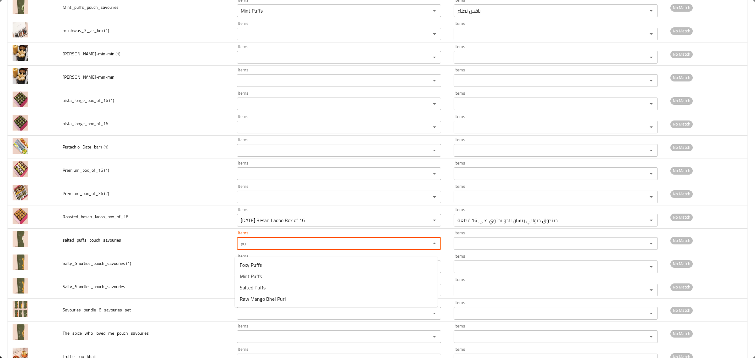
type input "p"
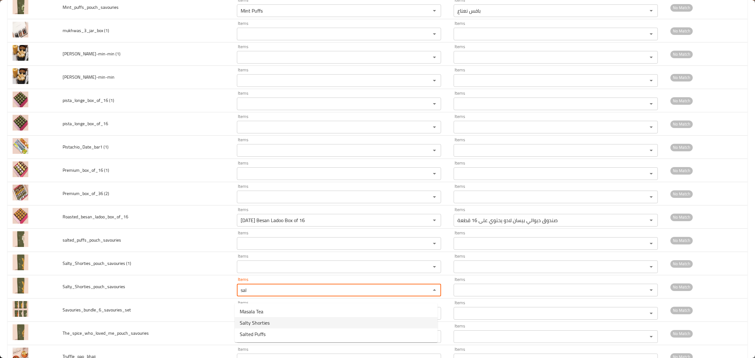
click at [249, 325] on span "Salty Shorties" at bounding box center [255, 323] width 30 height 8
type input "Salty Shorties"
type input "شورتيز مالحة"
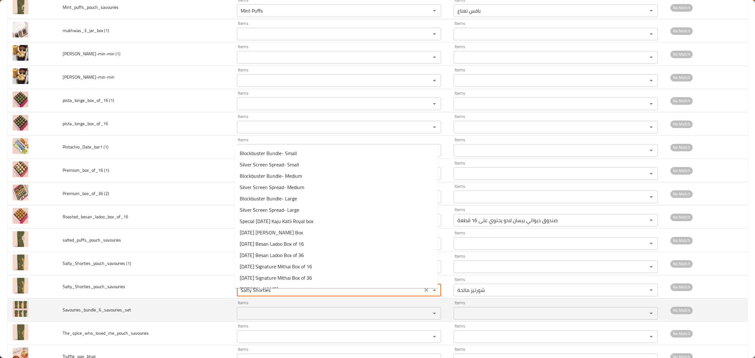
type input "Salty Shorties"
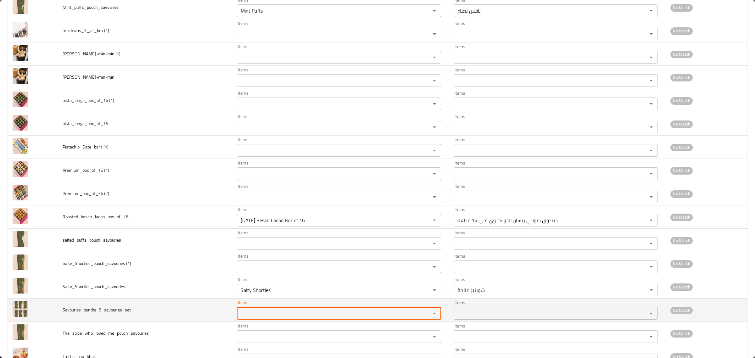
type input "6"
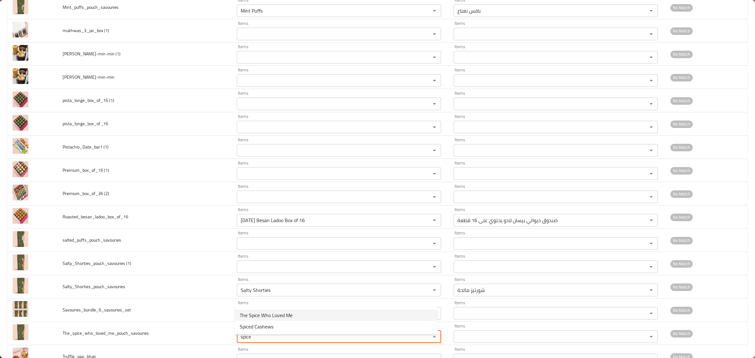
click at [265, 316] on span "The Spice Who Loved Me" at bounding box center [266, 315] width 53 height 8
type input "The Spice Who Loved Me"
type input "التوابل التي أحبتني"
type input "The Spice Who Loved Me"
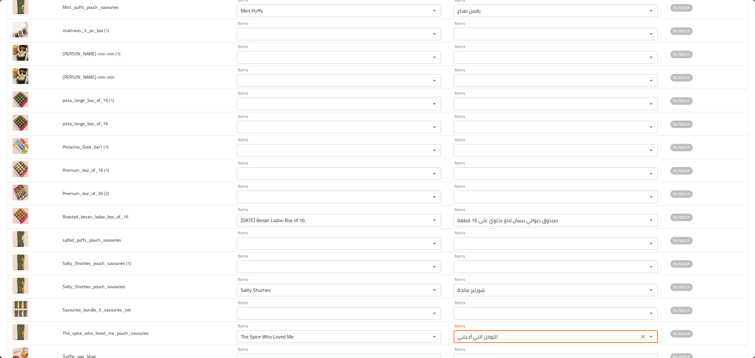
scroll to position [1898, 0]
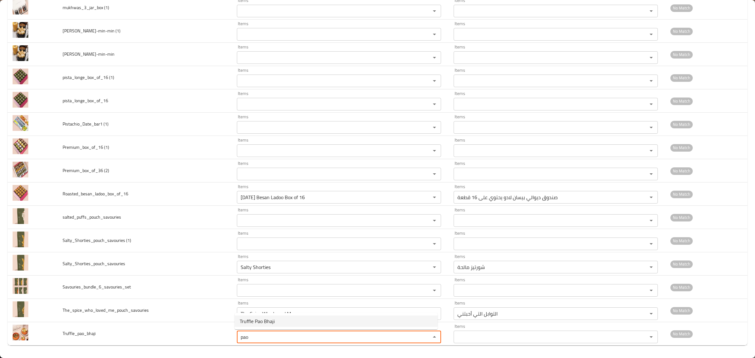
click at [276, 323] on li "Truffle Pao Bhaji" at bounding box center [336, 320] width 203 height 11
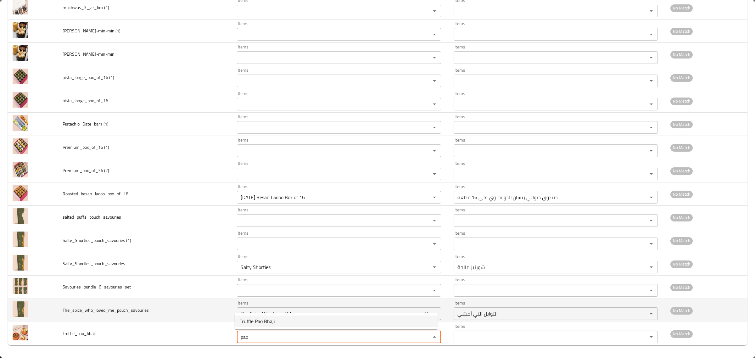
type input "Truffle Pao Bhaji"
type input "باف باجي التروفل"
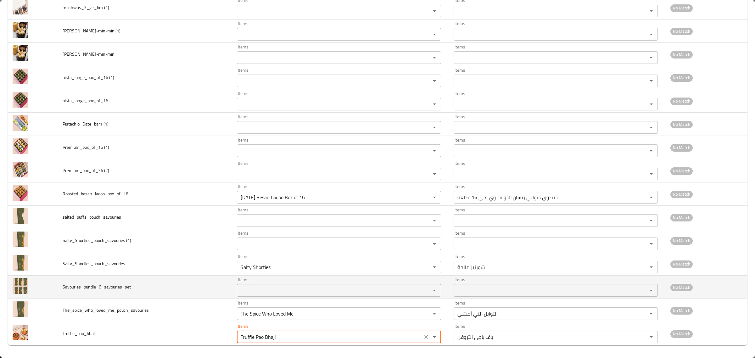
type input "Truffle Pao Bhaji"
click at [93, 291] on td "Savouries_bundle_6_savouries_set" at bounding box center [145, 286] width 174 height 23
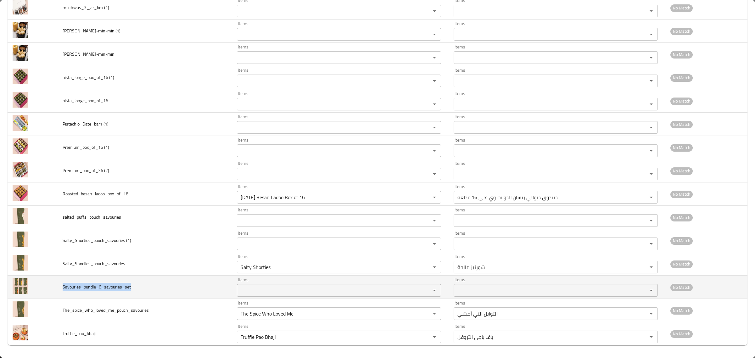
click at [93, 291] on td "Savouries_bundle_6_savouries_set" at bounding box center [145, 286] width 174 height 23
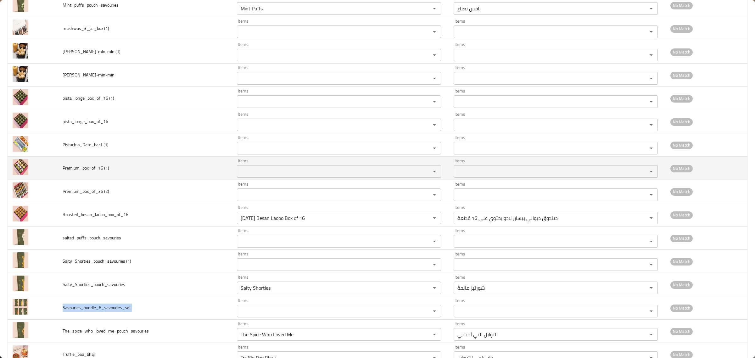
scroll to position [1859, 0]
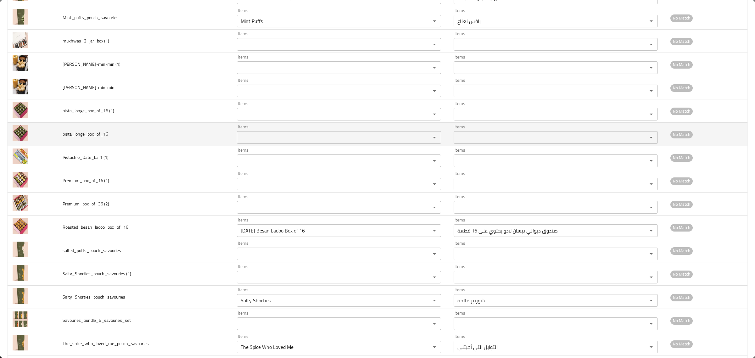
click at [83, 138] on span "pista_longe_box_of_16" at bounding box center [86, 134] width 46 height 8
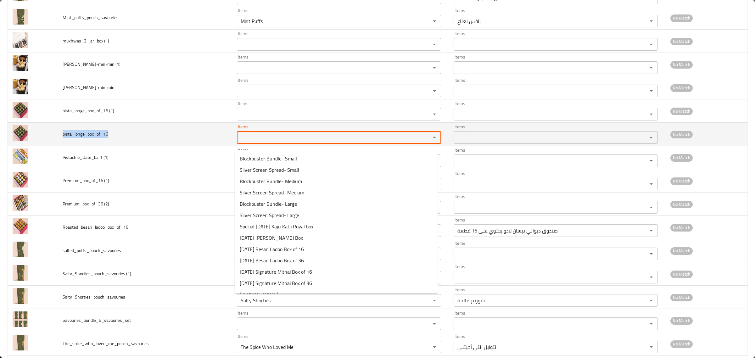
click at [271, 142] on input "Items" at bounding box center [330, 137] width 182 height 9
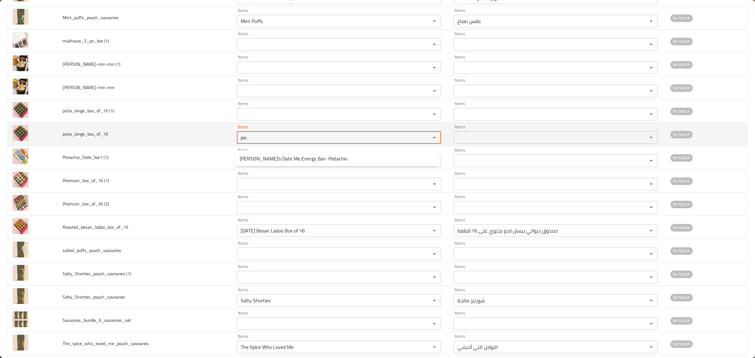
type input "pis"
click at [70, 138] on span "pista_longe_box_of_16" at bounding box center [86, 134] width 46 height 8
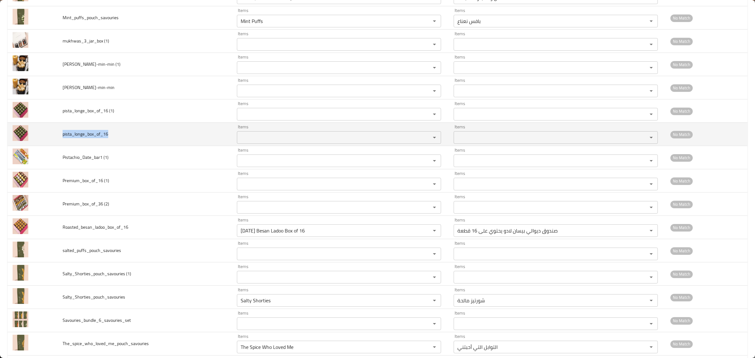
click at [70, 138] on span "pista_longe_box_of_16" at bounding box center [86, 134] width 46 height 8
click at [269, 142] on input "Items" at bounding box center [330, 137] width 182 height 9
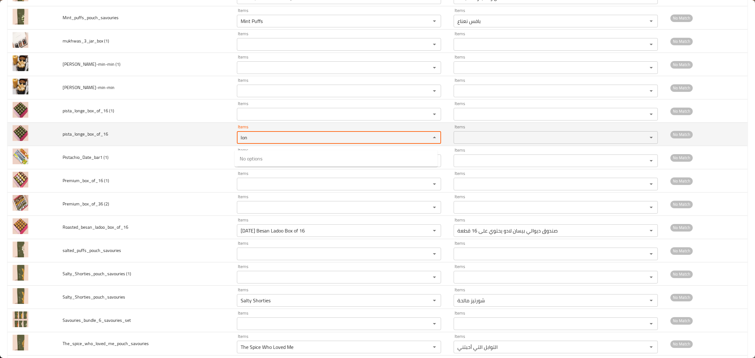
type input "lon"
click at [93, 138] on span "pista_longe_box_of_16" at bounding box center [86, 134] width 46 height 8
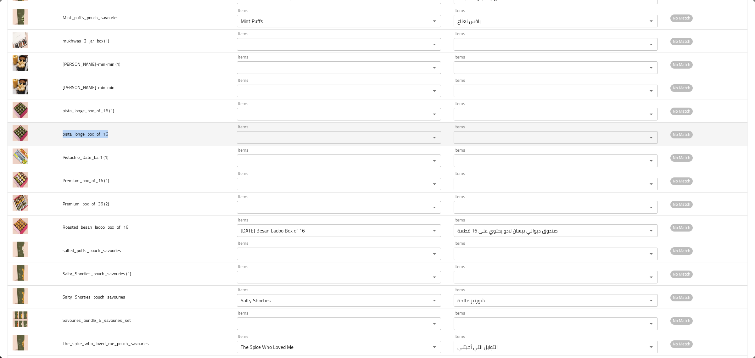
click at [93, 138] on span "pista_longe_box_of_16" at bounding box center [86, 134] width 46 height 8
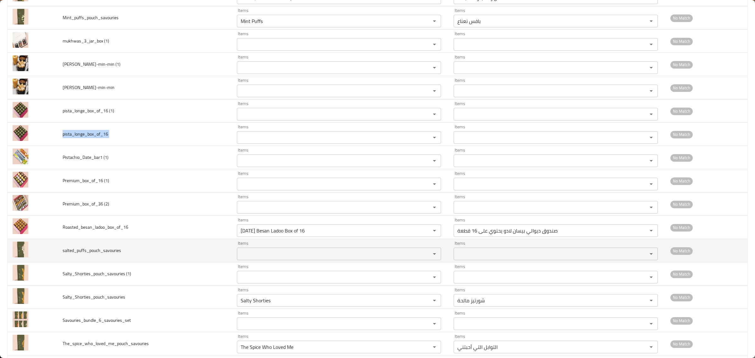
copy span "pista_longe_box_of_16"
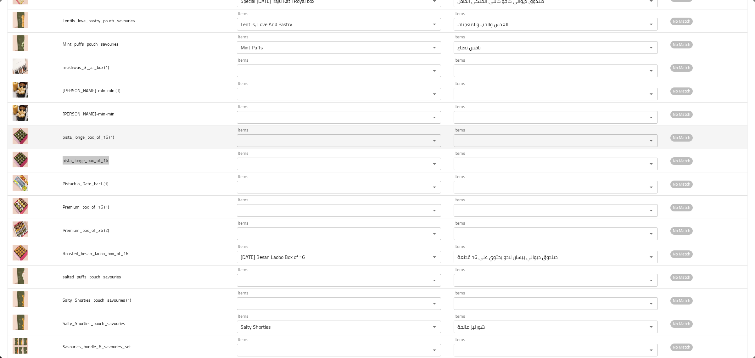
scroll to position [1819, 0]
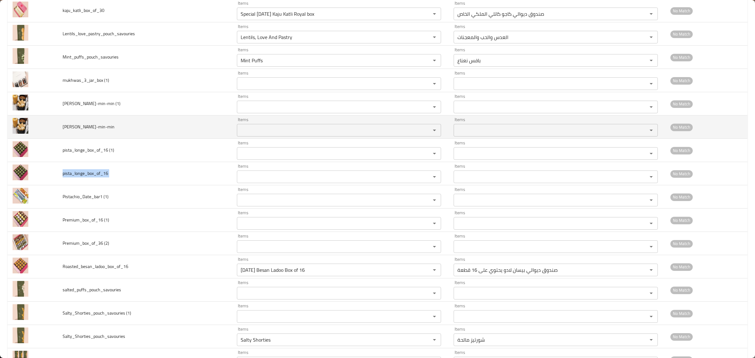
click at [86, 131] on span "[PERSON_NAME]-min-min" at bounding box center [89, 127] width 52 height 8
click at [88, 131] on span "[PERSON_NAME]-min-min" at bounding box center [89, 127] width 52 height 8
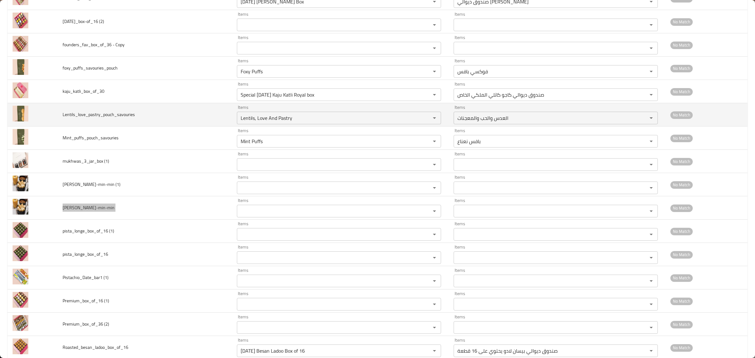
scroll to position [1662, 0]
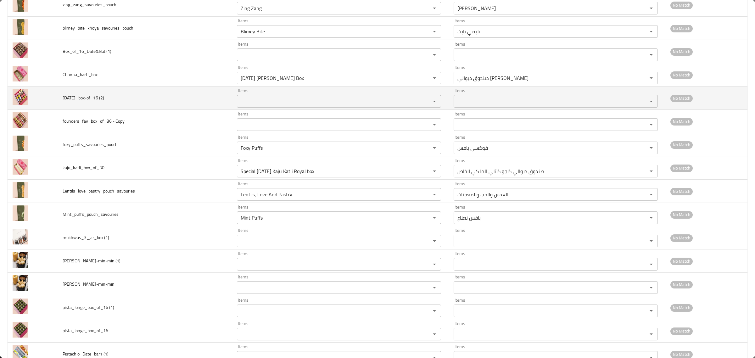
click at [88, 102] on span "[DATE]_box-of_16 (2)" at bounding box center [84, 98] width 42 height 8
click at [252, 105] on \(2\) "Items" at bounding box center [330, 101] width 182 height 9
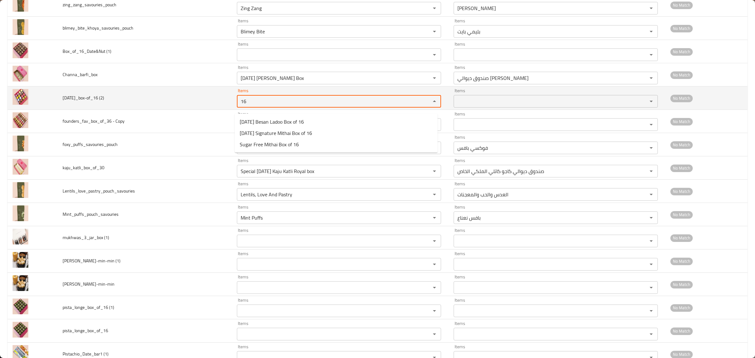
type \(2\) "16"
click at [206, 105] on td "[DATE]_box-of_16 (2)" at bounding box center [145, 97] width 174 height 23
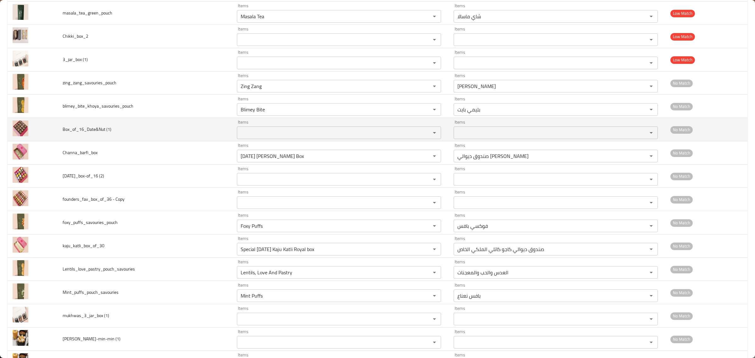
scroll to position [1583, 0]
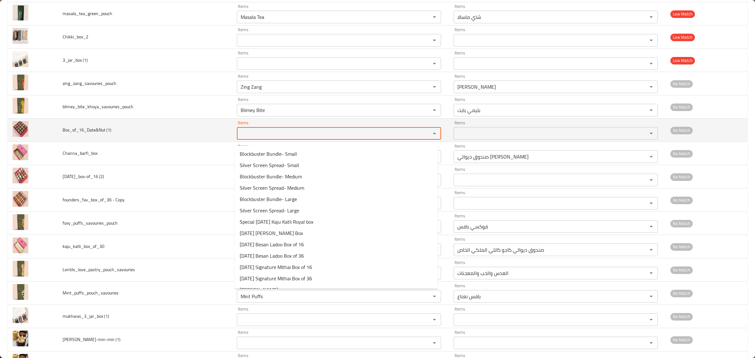
click at [342, 133] on \(1\) "Items" at bounding box center [330, 133] width 182 height 9
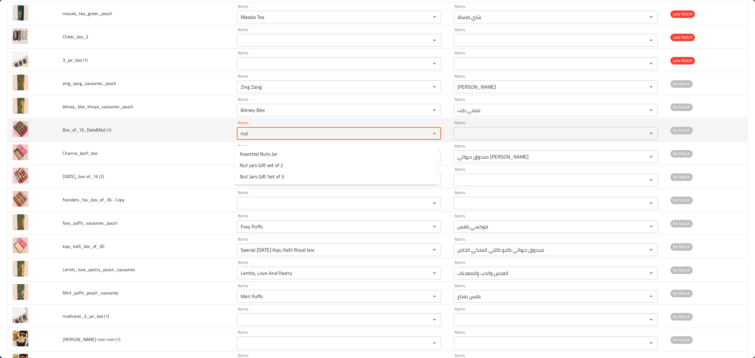
type \(1\) "nut"
click at [82, 134] on span "Box_of_16_Date&Nut (1)" at bounding box center [87, 130] width 49 height 8
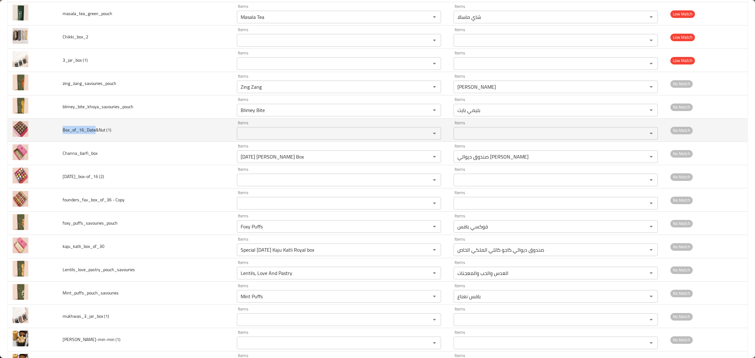
click at [82, 134] on span "Box_of_16_Date&Nut (1)" at bounding box center [87, 130] width 49 height 8
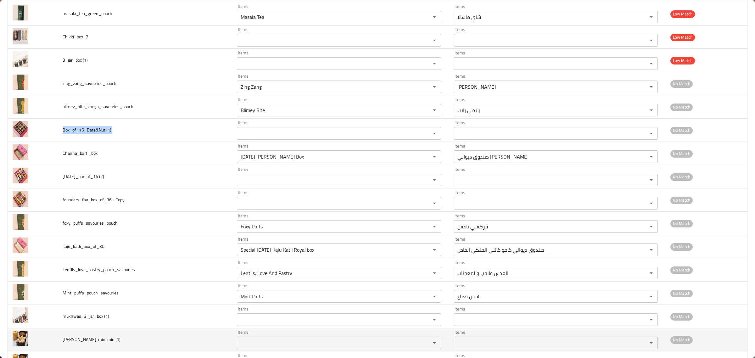
copy span "Box_of_16_Date&Nut (1)"
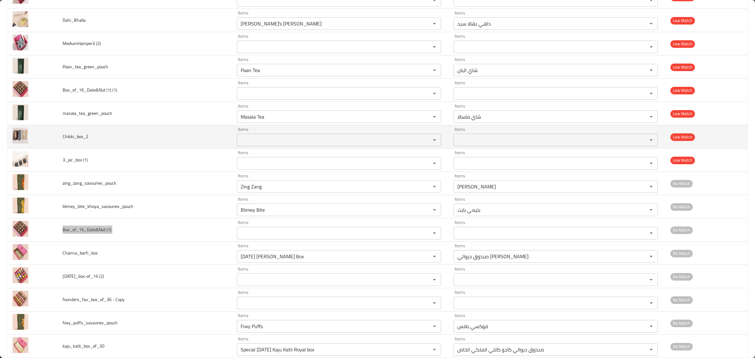
scroll to position [1465, 0]
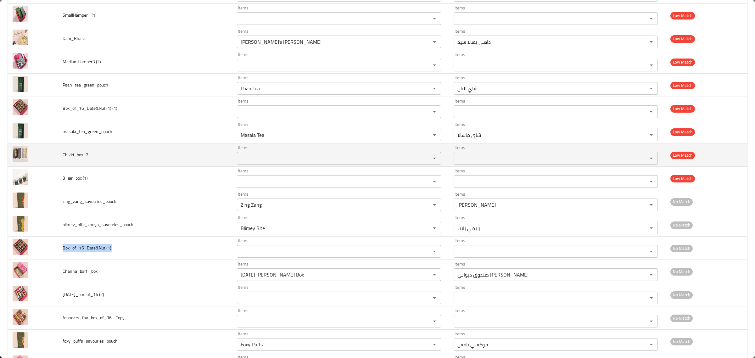
click at [232, 167] on td "Items Items" at bounding box center [340, 154] width 217 height 23
click at [247, 162] on input "Items" at bounding box center [330, 158] width 182 height 9
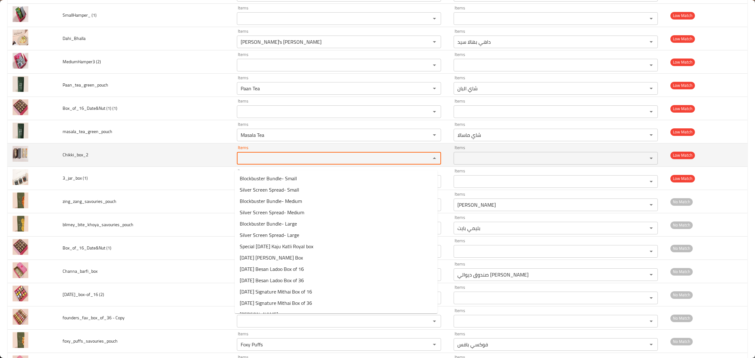
click at [71, 164] on td "Chikki_box_2" at bounding box center [145, 154] width 174 height 23
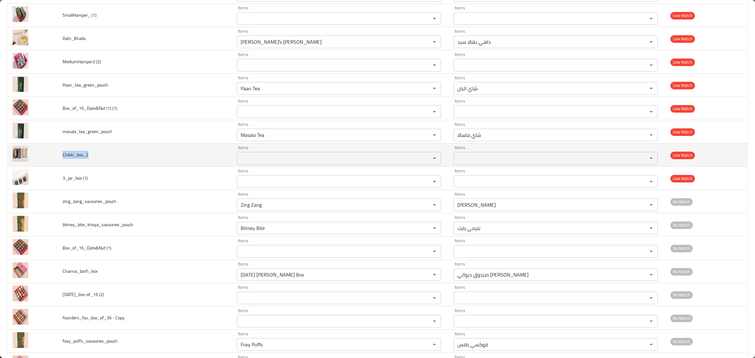
click at [71, 164] on td "Chikki_box_2" at bounding box center [145, 154] width 174 height 23
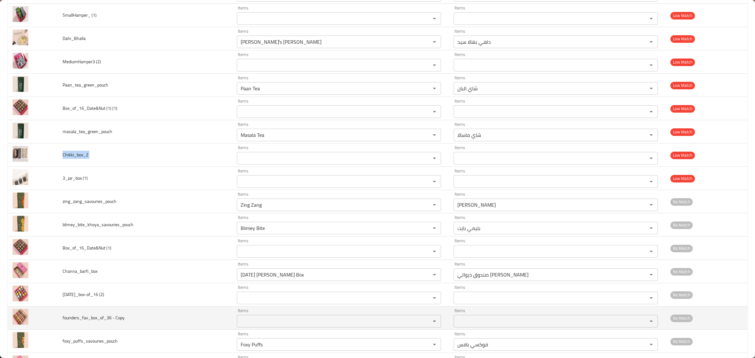
copy span "Chikki_box_2"
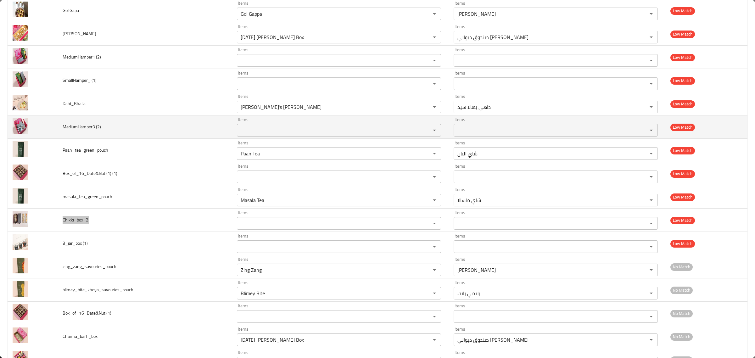
scroll to position [1387, 0]
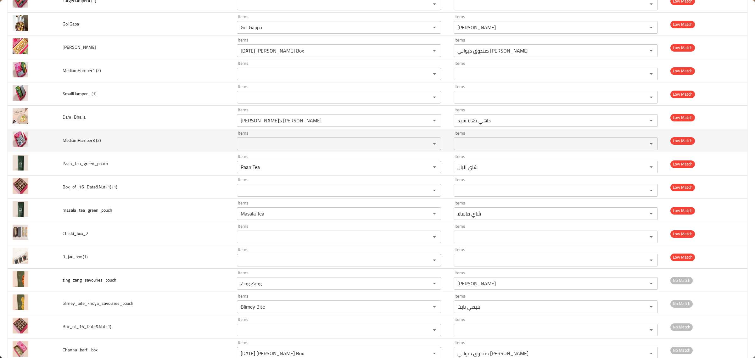
click at [92, 144] on span "MediumHamper3 (2)" at bounding box center [82, 140] width 38 height 8
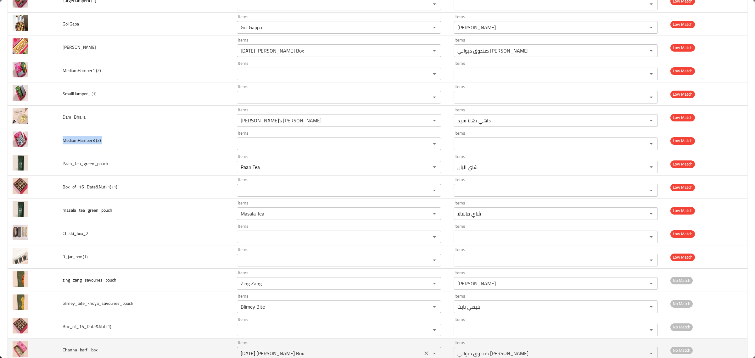
copy span "MediumHamper3 (2)"
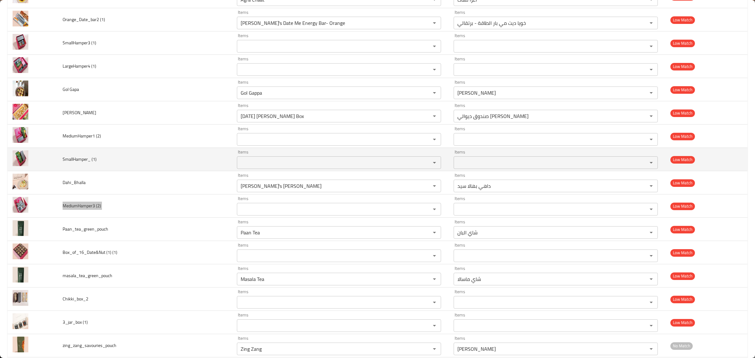
scroll to position [1308, 0]
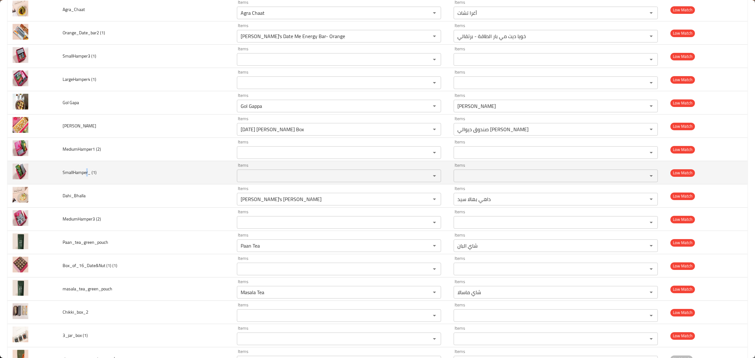
click at [86, 176] on span "SmallHamper_ (1)" at bounding box center [80, 172] width 34 height 8
click at [87, 176] on span "SmallHamper_ (1)" at bounding box center [80, 172] width 34 height 8
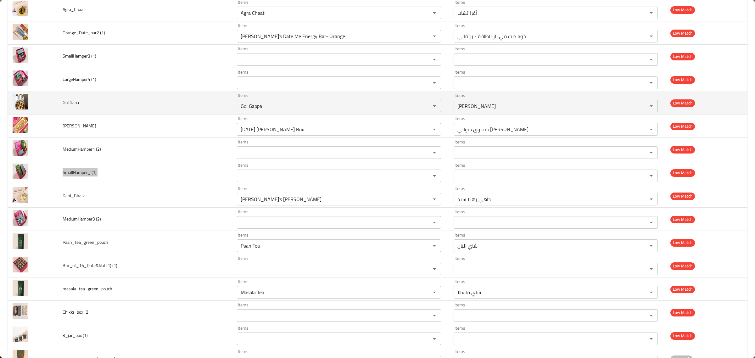
scroll to position [1269, 0]
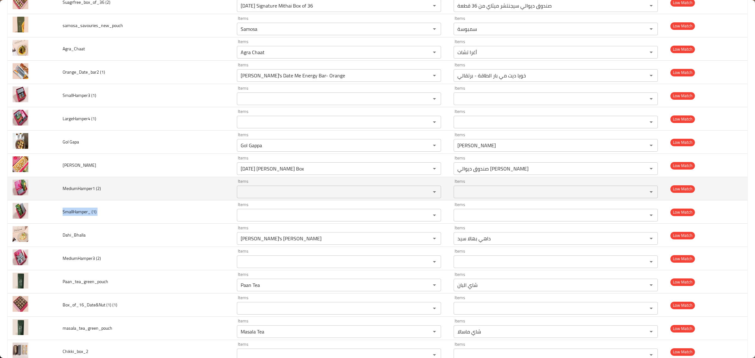
click at [79, 192] on span "MediumHamper1 (2)" at bounding box center [82, 188] width 38 height 8
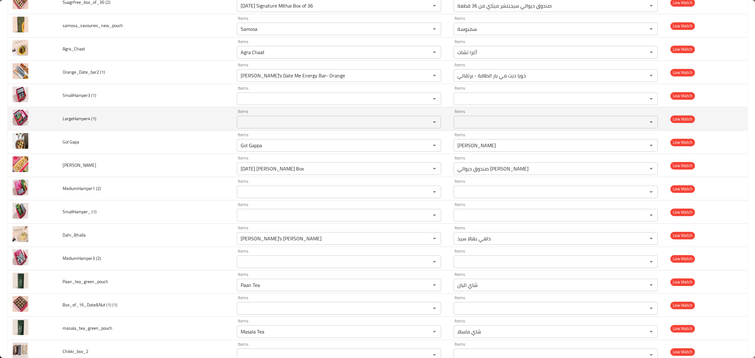
click at [72, 129] on td "LargeHamper4 (1)" at bounding box center [145, 118] width 174 height 23
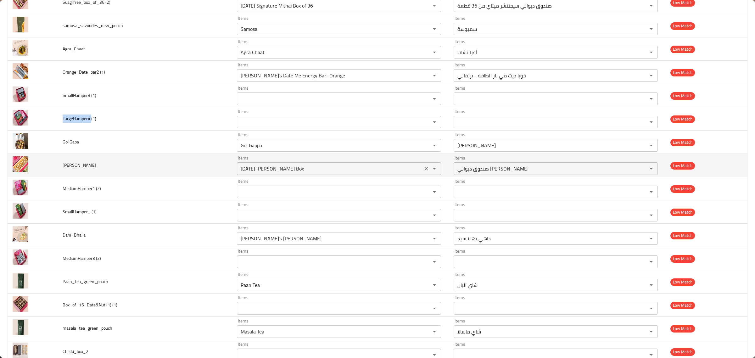
copy span "LargeHamper4"
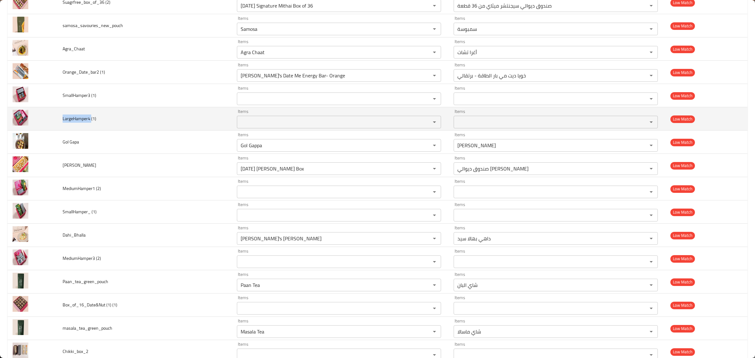
click at [280, 126] on \(1\) "Items" at bounding box center [330, 122] width 182 height 9
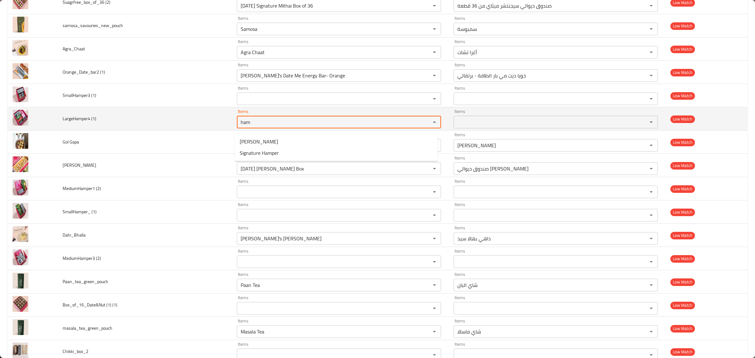
type \(1\) "ham"
click at [81, 119] on span "LargeHamper4 (1)" at bounding box center [80, 118] width 34 height 8
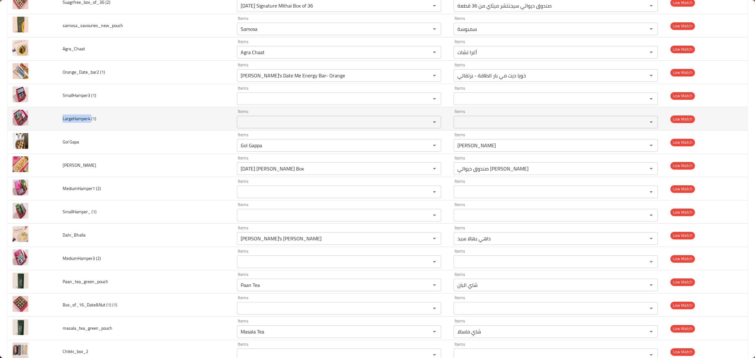
click at [81, 119] on span "LargeHamper4 (1)" at bounding box center [80, 118] width 34 height 8
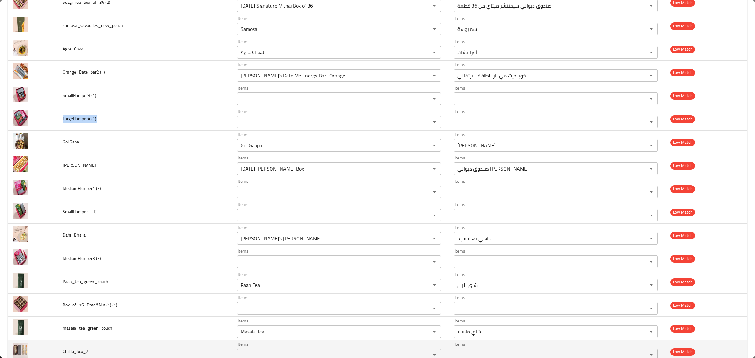
copy span "LargeHamper4 (1)"
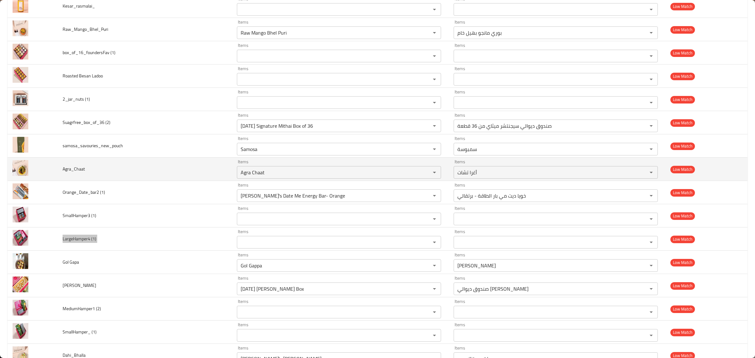
scroll to position [1072, 0]
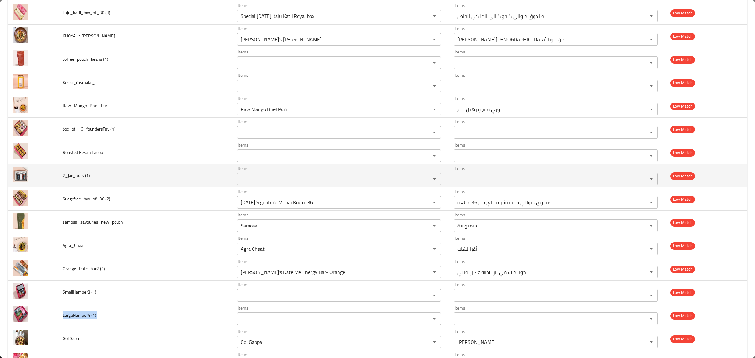
click at [82, 178] on span "2_jar_nuts (1)" at bounding box center [76, 175] width 27 height 8
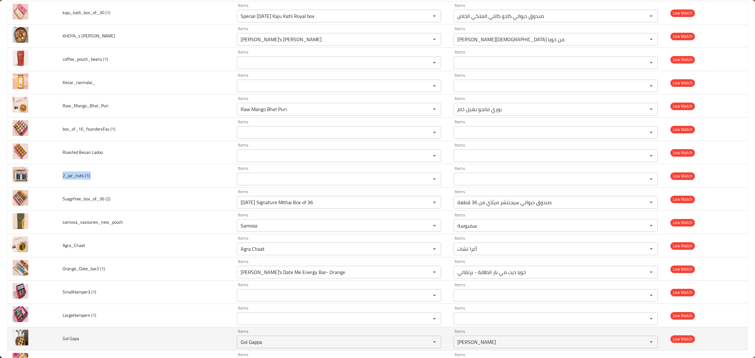
copy span "2_jar_nuts (1)"
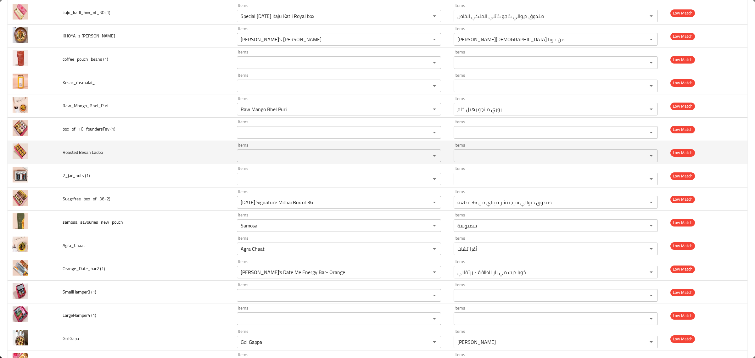
click at [79, 154] on span "Roasted Besan Ladoo" at bounding box center [83, 152] width 40 height 8
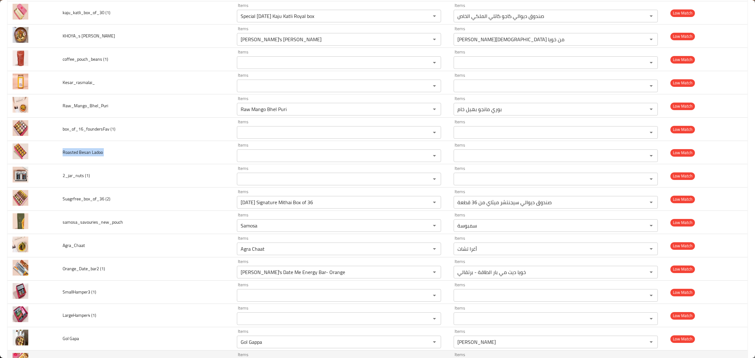
copy span "Roasted Besan Ladoo"
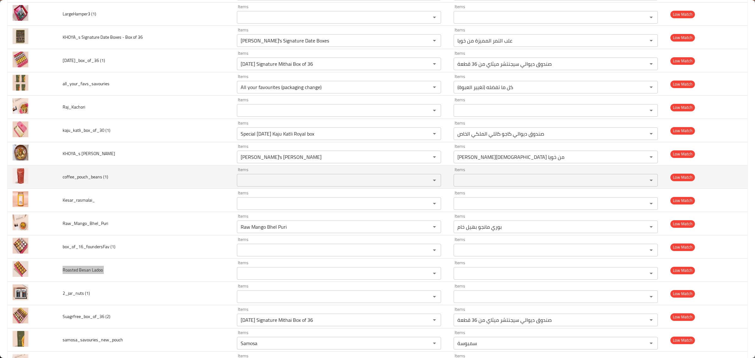
scroll to position [954, 0]
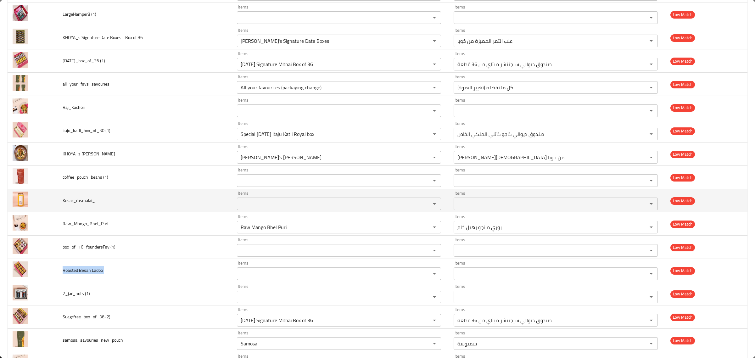
click at [85, 204] on span "Kesar_rasmalai_" at bounding box center [79, 200] width 32 height 8
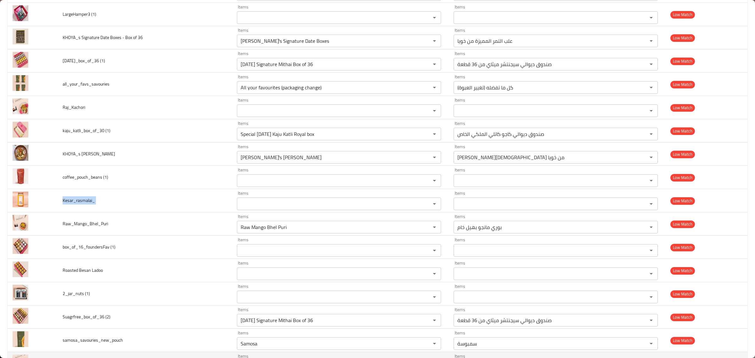
copy span "Kesar_rasmalai_"
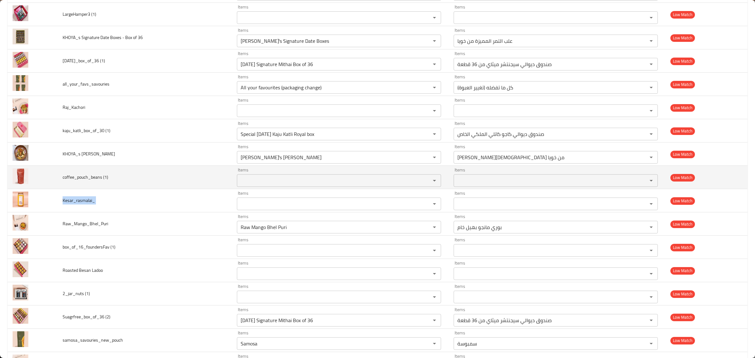
click at [101, 181] on span "coffee_pouch_beans (1)" at bounding box center [86, 177] width 46 height 8
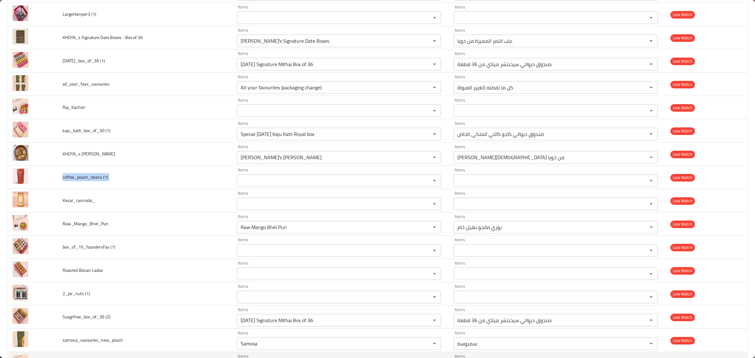
copy span "coffee_pouch_beans (1)"
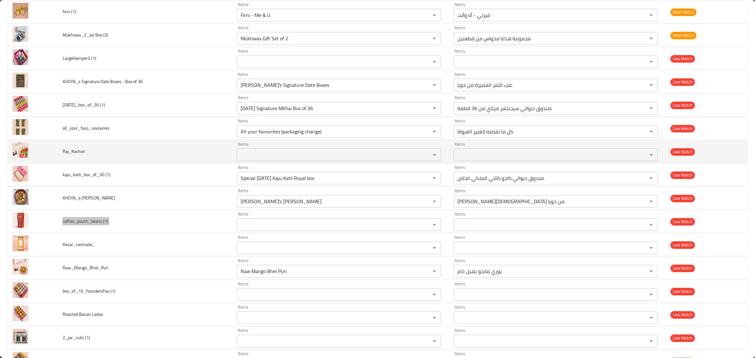
scroll to position [876, 0]
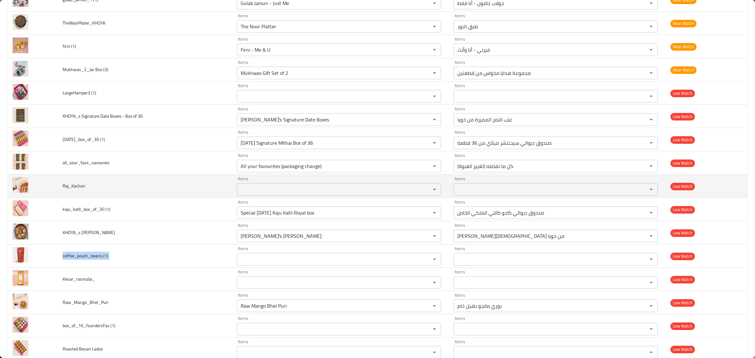
click at [78, 185] on span "Raj_Kachori" at bounding box center [74, 186] width 23 height 8
click at [278, 198] on td "Items Items" at bounding box center [340, 186] width 217 height 23
click at [282, 193] on input "Items" at bounding box center [330, 189] width 182 height 9
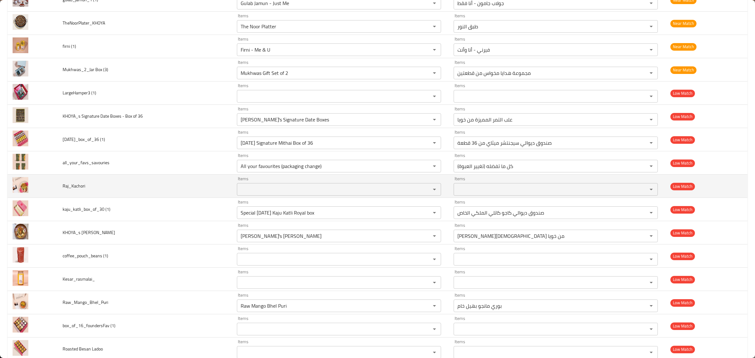
paste input "Raj_Kachori"
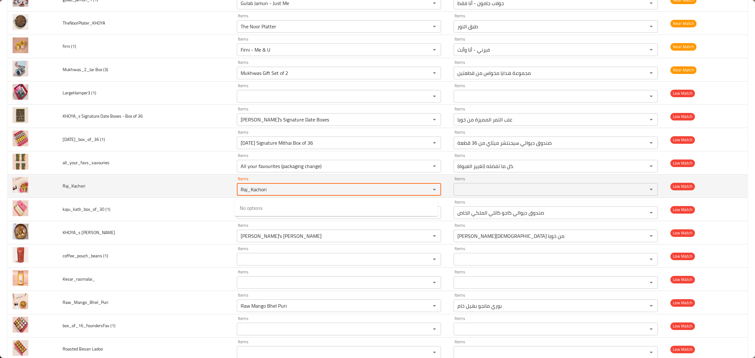
drag, startPoint x: 249, startPoint y: 194, endPoint x: 217, endPoint y: 196, distance: 31.5
click at [217, 196] on tr "Raj_Kachori Items Raj_Kachori Items Items Items Low Match" at bounding box center [378, 186] width 740 height 23
click at [314, 193] on input "Kachori" at bounding box center [330, 189] width 182 height 9
type input "Kachori"
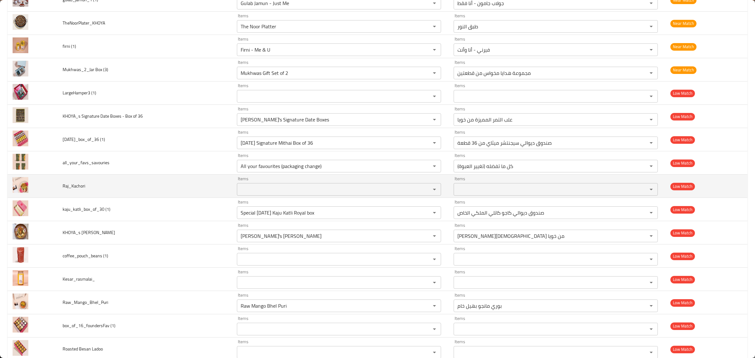
click at [178, 197] on td "Raj_Kachori" at bounding box center [145, 186] width 174 height 23
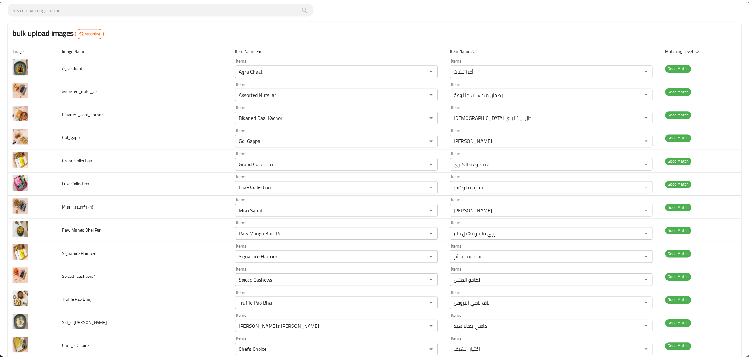
scroll to position [0, 0]
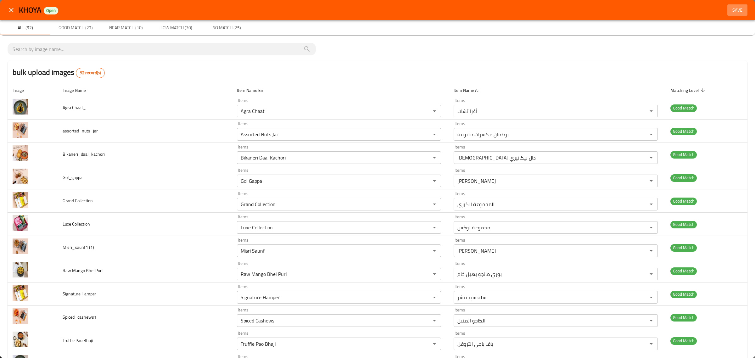
click at [727, 4] on button "Save" at bounding box center [737, 10] width 20 height 12
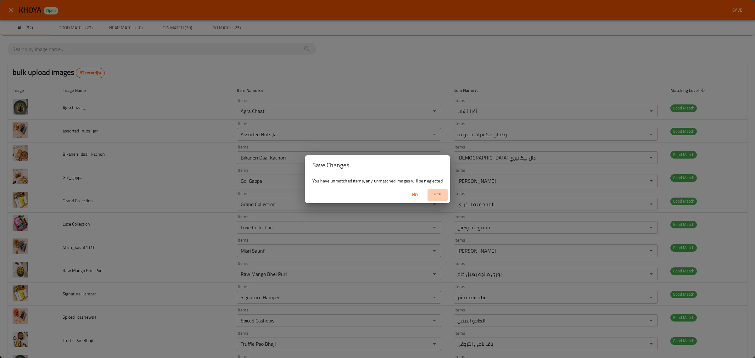
click at [435, 191] on span "Yes" at bounding box center [437, 195] width 15 height 8
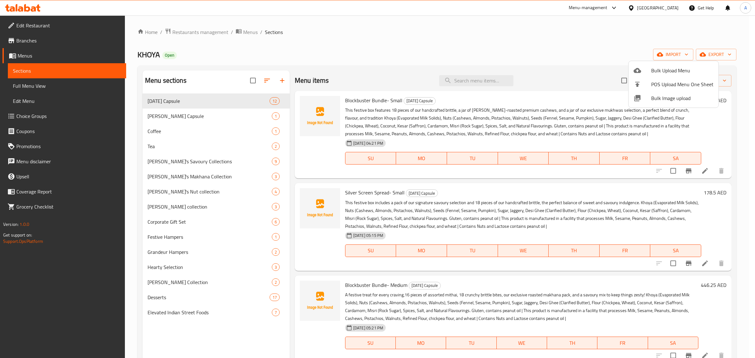
click at [172, 110] on div at bounding box center [377, 179] width 755 height 358
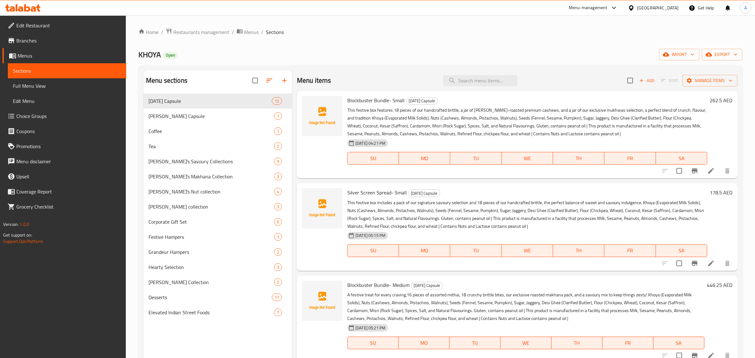
click at [172, 110] on div "[PERSON_NAME] Capsule 1" at bounding box center [217, 115] width 148 height 15
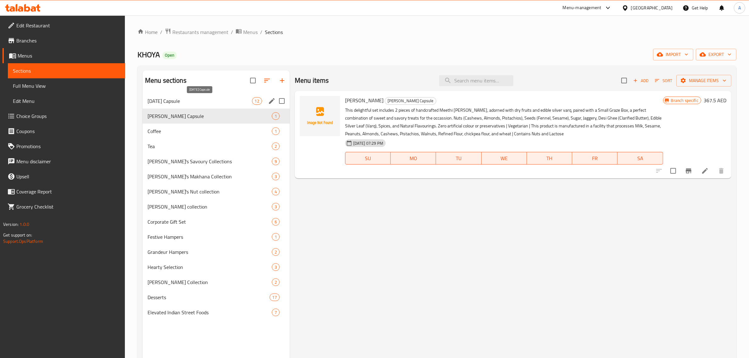
click at [201, 98] on span "[DATE] Capsule" at bounding box center [199, 101] width 104 height 8
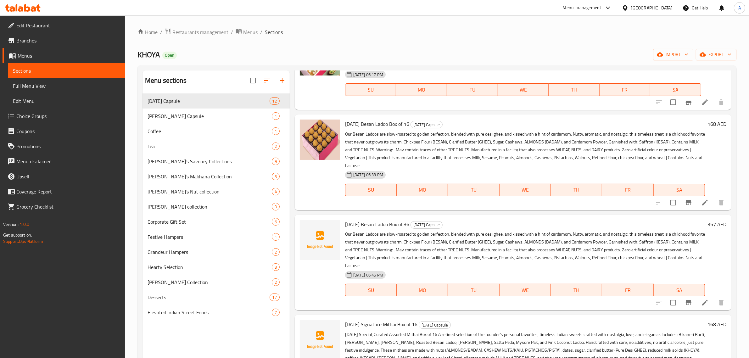
scroll to position [786, 0]
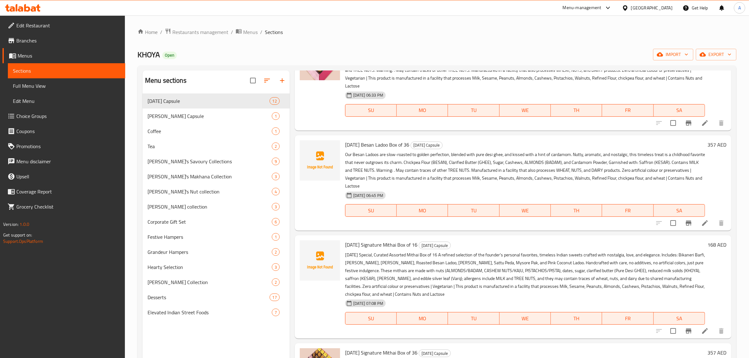
click at [353, 149] on span "[DATE] Besan Ladoo Box of 36" at bounding box center [377, 144] width 64 height 9
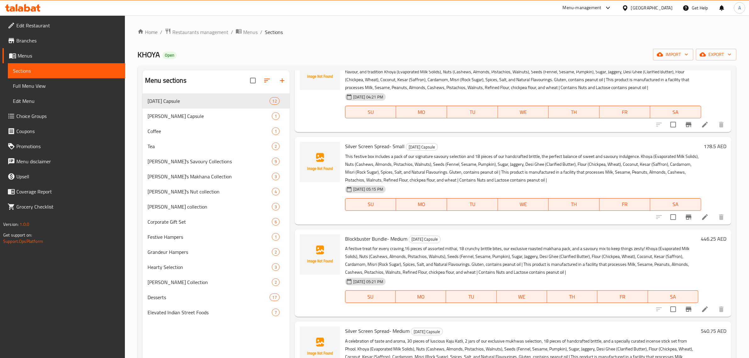
scroll to position [0, 0]
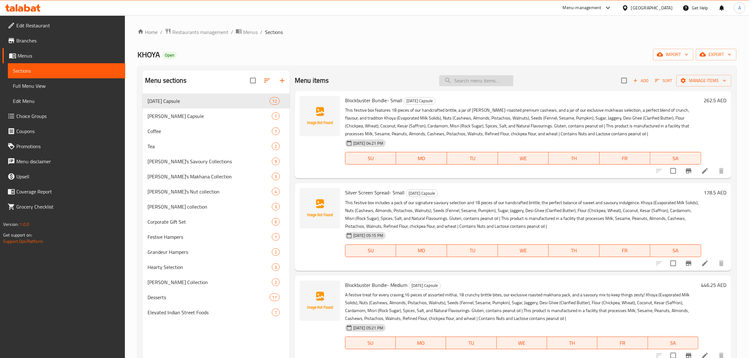
click at [466, 77] on input "search" at bounding box center [476, 80] width 74 height 11
paste input "[DATE]"
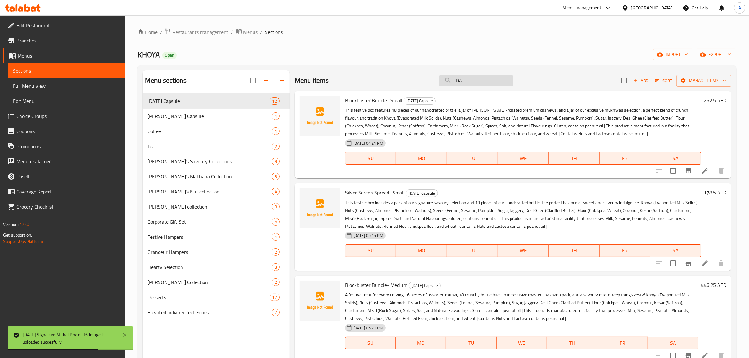
click at [472, 82] on input "[DATE]" at bounding box center [476, 80] width 74 height 11
type input "Diwal"
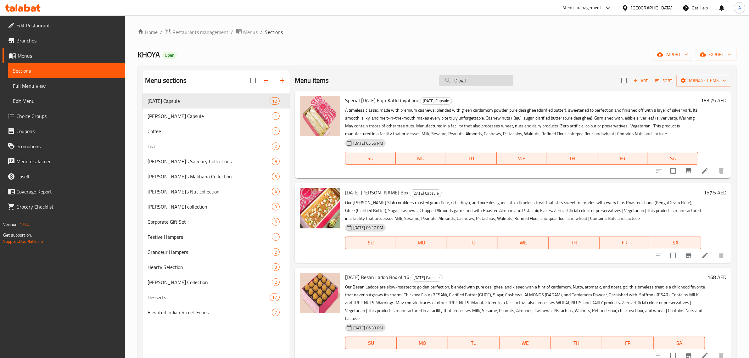
click at [468, 82] on input "Diwal" at bounding box center [476, 80] width 74 height 11
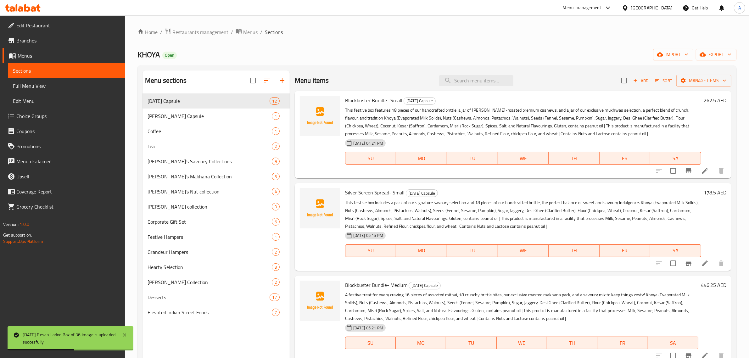
click at [362, 101] on span "Blockbuster Bundle- Small" at bounding box center [373, 100] width 57 height 9
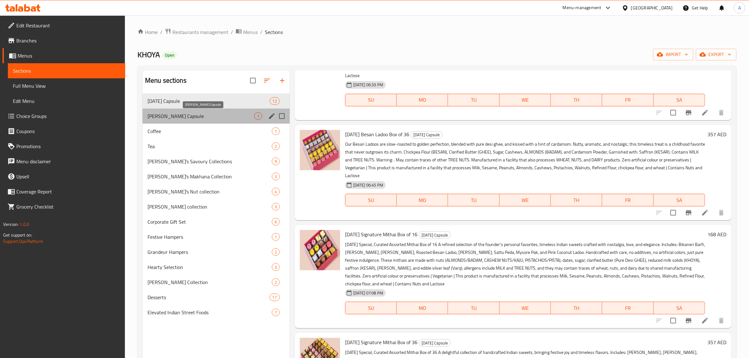
click at [203, 115] on span "[PERSON_NAME] Capsule" at bounding box center [200, 116] width 107 height 8
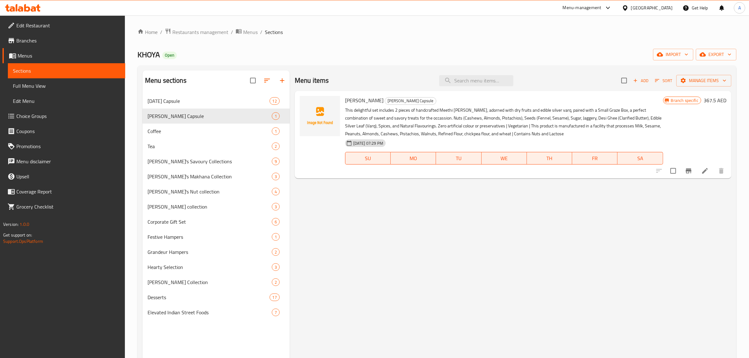
click at [403, 66] on div "Menu sections [DATE] Capsule 12 Karwa Chauth Capsule 1 Coffee 1 Tea 2 KHOYA's S…" at bounding box center [436, 249] width 599 height 368
click at [196, 141] on div "Tea 2" at bounding box center [215, 146] width 147 height 15
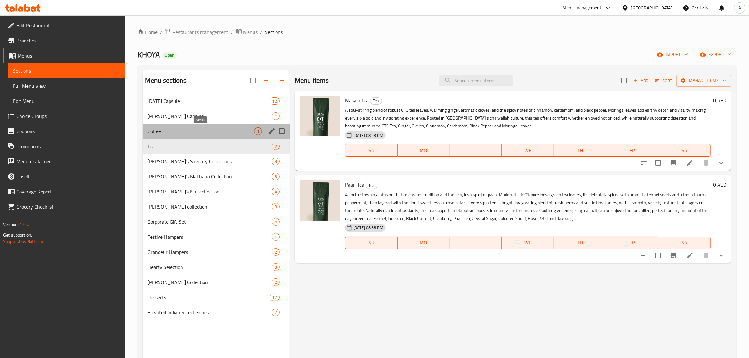
click at [202, 131] on span "Coffee" at bounding box center [200, 131] width 107 height 8
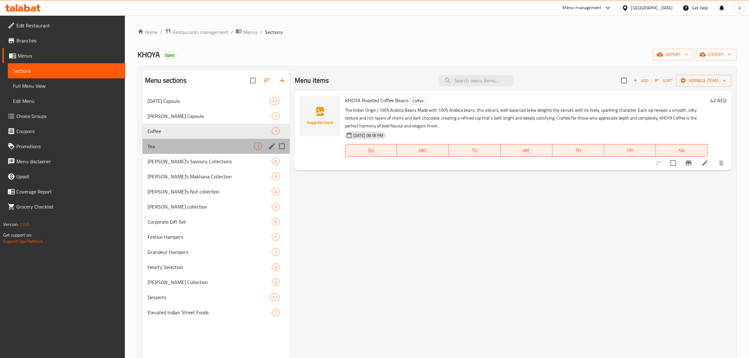
click at [202, 140] on div "Tea 2" at bounding box center [215, 146] width 147 height 15
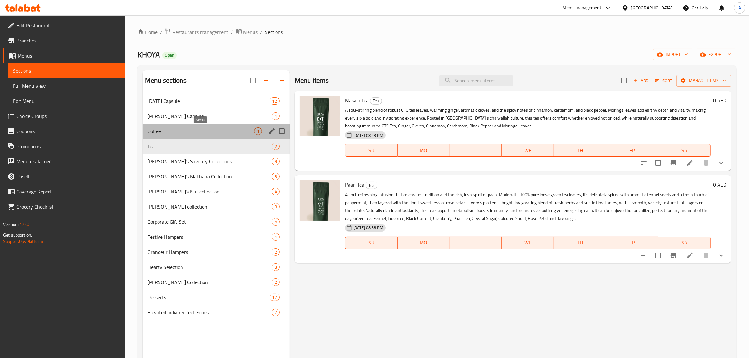
click at [203, 134] on span "Coffee" at bounding box center [200, 131] width 107 height 8
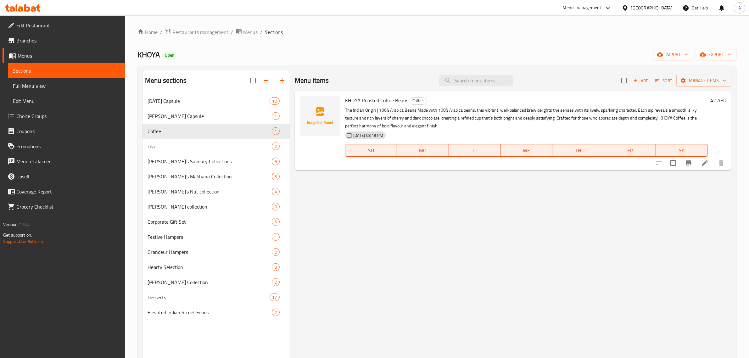
click at [342, 84] on div "Menu items Add Sort Manage items" at bounding box center [513, 80] width 436 height 20
click at [216, 161] on span "[PERSON_NAME]'s Savoury Collections" at bounding box center [200, 162] width 107 height 8
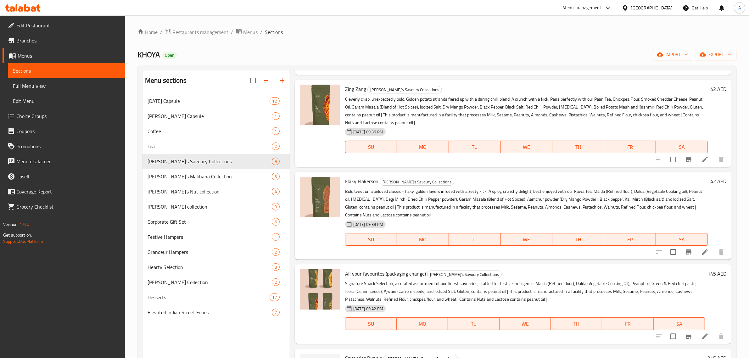
scroll to position [88, 0]
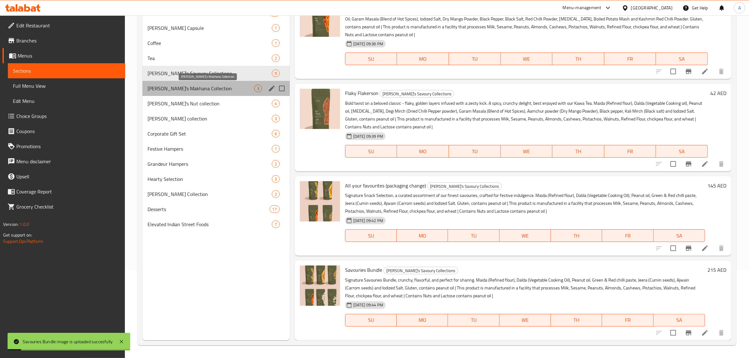
click at [190, 85] on span "[PERSON_NAME]'s Makhana Collection" at bounding box center [200, 89] width 107 height 8
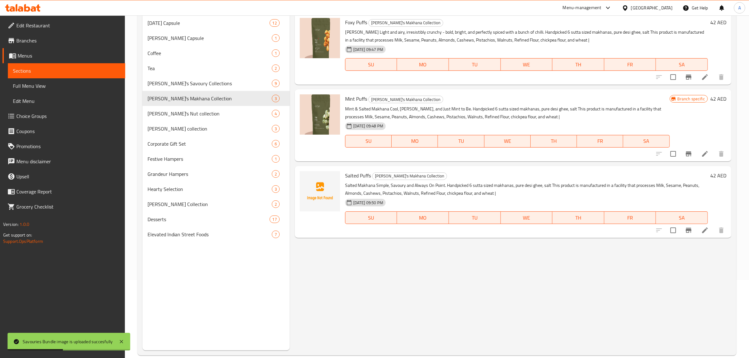
scroll to position [79, 0]
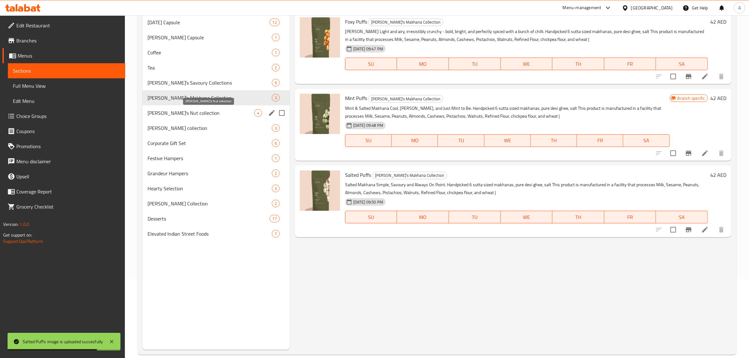
click at [190, 110] on span "[PERSON_NAME]'s Nut collection" at bounding box center [200, 113] width 107 height 8
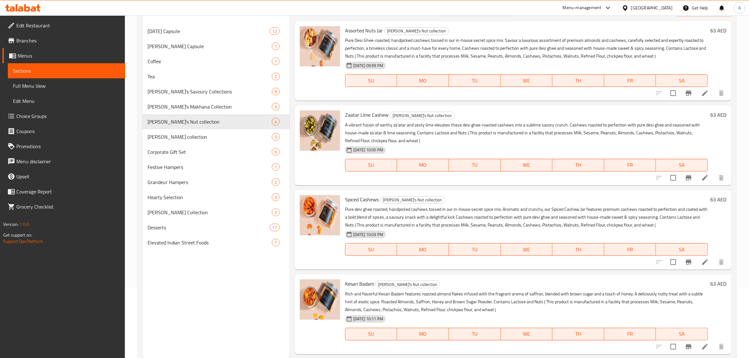
scroll to position [79, 0]
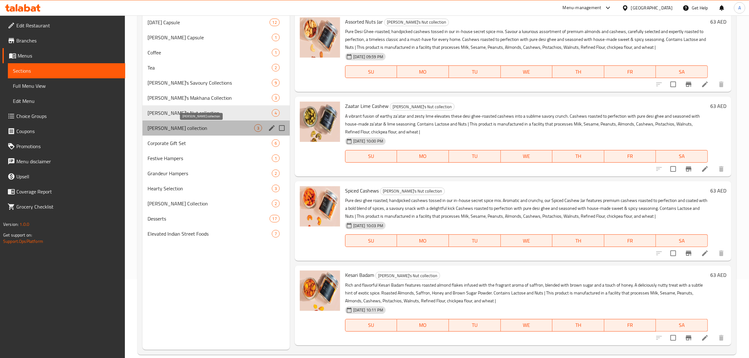
click at [200, 128] on span "[PERSON_NAME] collection" at bounding box center [200, 128] width 107 height 8
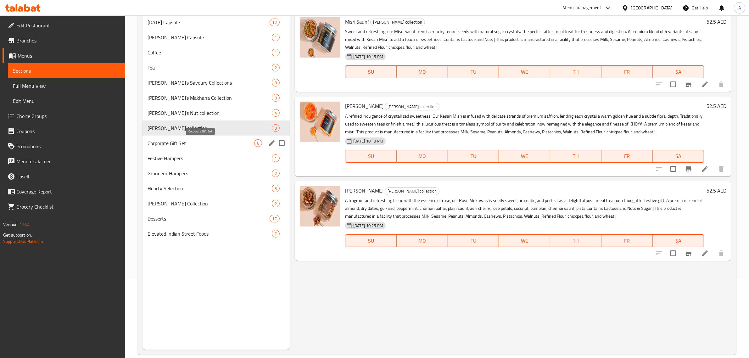
click at [176, 147] on span "Corporate Gift Set" at bounding box center [200, 143] width 107 height 8
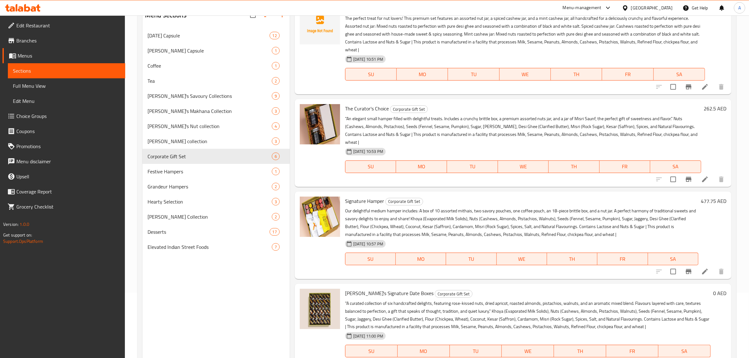
scroll to position [88, 0]
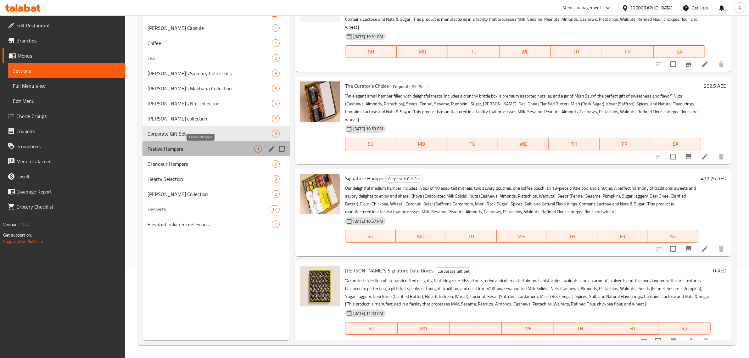
click at [207, 151] on span "Festive Hampers" at bounding box center [200, 149] width 107 height 8
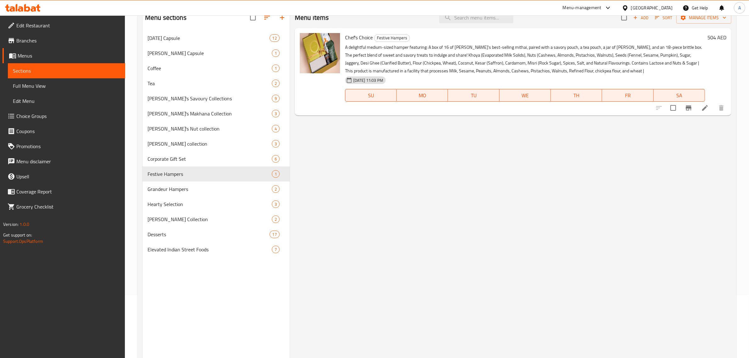
scroll to position [49, 0]
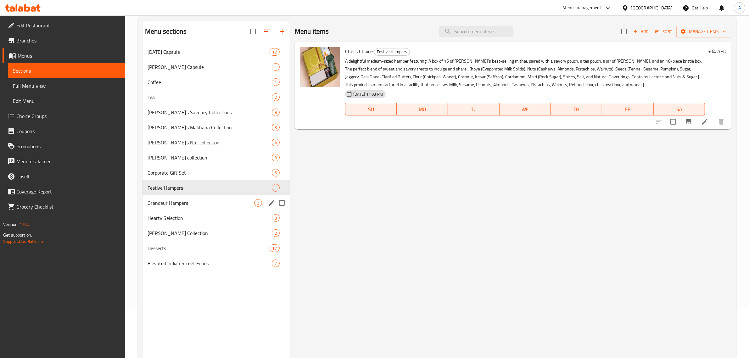
click at [182, 204] on span "Grandeur Hampers" at bounding box center [200, 203] width 107 height 8
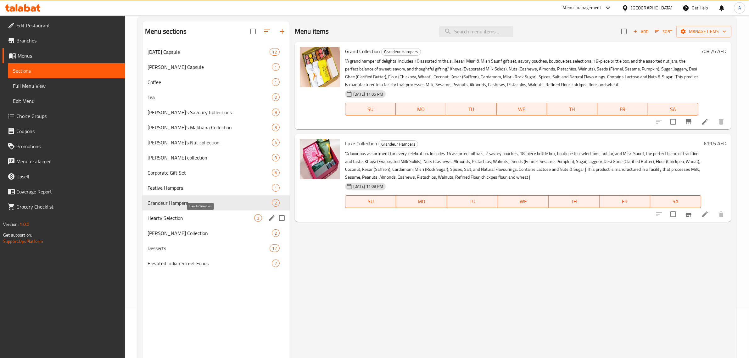
click at [179, 218] on span "Hearty Selection" at bounding box center [200, 218] width 107 height 8
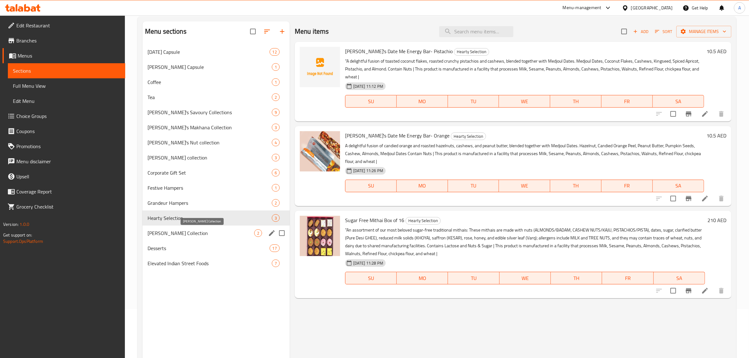
click at [204, 235] on span "[PERSON_NAME] Collection" at bounding box center [200, 233] width 107 height 8
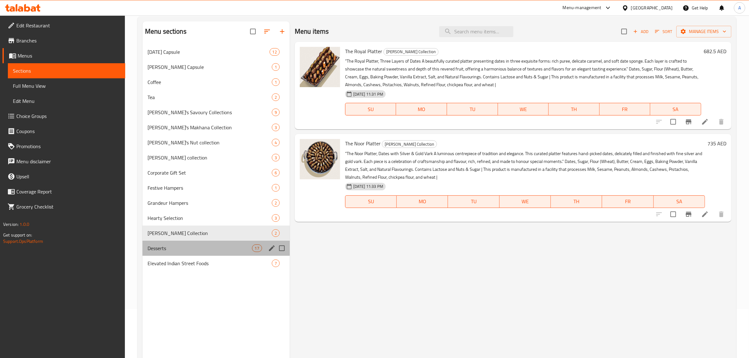
click at [198, 253] on div "Desserts 17" at bounding box center [215, 248] width 147 height 15
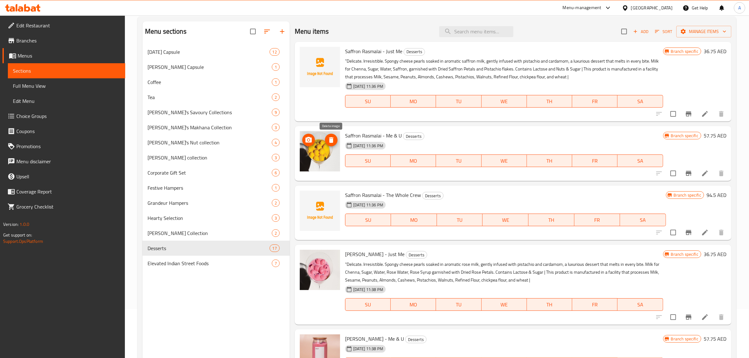
click at [333, 146] on button "delete image" at bounding box center [331, 140] width 13 height 13
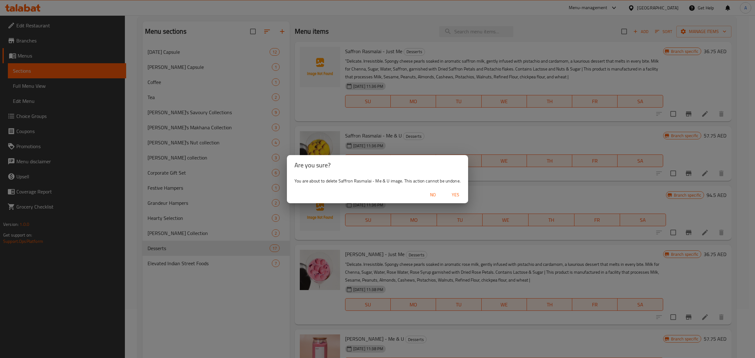
click at [449, 191] on span "Yes" at bounding box center [455, 195] width 15 height 8
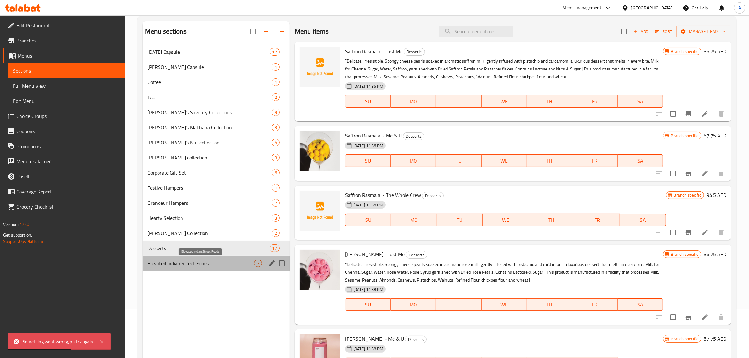
click at [208, 259] on span "Elevated Indian Street Foods" at bounding box center [200, 263] width 107 height 8
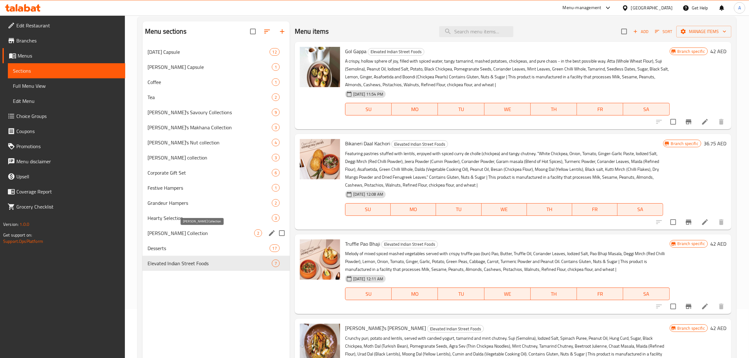
click at [180, 236] on span "[PERSON_NAME] Collection" at bounding box center [200, 233] width 107 height 8
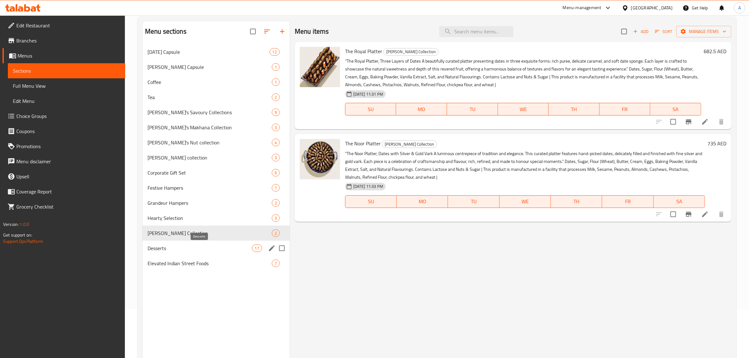
click at [182, 249] on span "Desserts" at bounding box center [199, 248] width 104 height 8
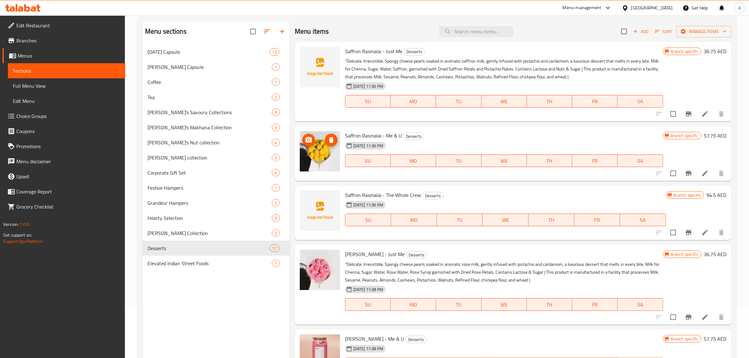
click at [332, 142] on icon "delete image" at bounding box center [331, 140] width 4 height 6
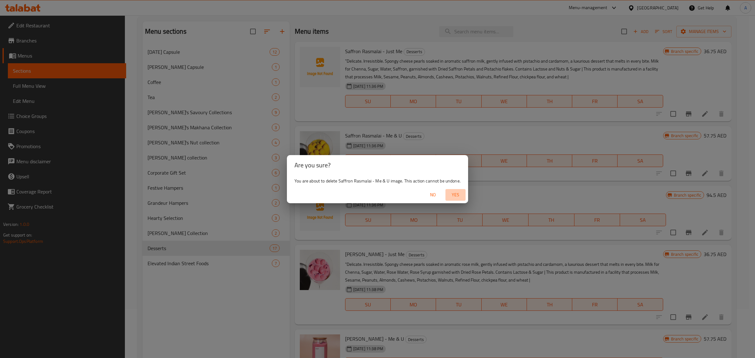
click at [456, 195] on span "Yes" at bounding box center [455, 195] width 15 height 8
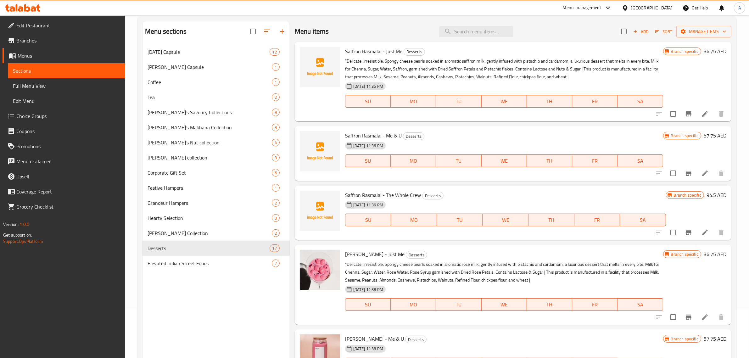
click at [378, 51] on span "Saffron Rasmalai - Just Me" at bounding box center [373, 51] width 57 height 9
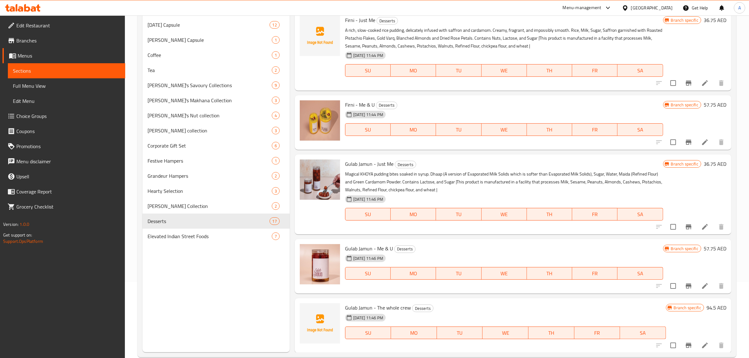
scroll to position [88, 0]
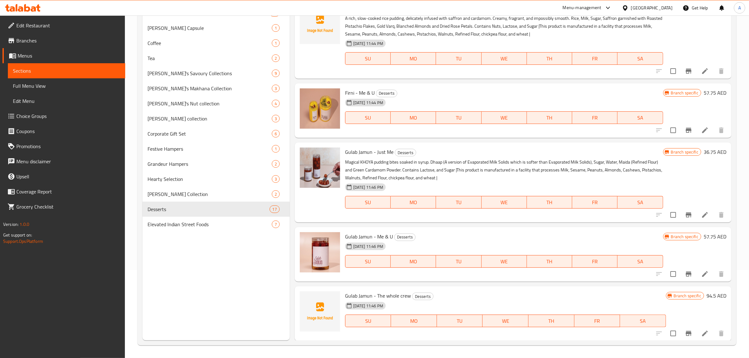
click at [510, 176] on p "Magical KHOYA pudding bites soaked in syrup. Dhaap (A version of Evaporated Mil…" at bounding box center [504, 170] width 318 height 24
click at [192, 225] on span "Elevated Indian Street Foods" at bounding box center [200, 224] width 107 height 8
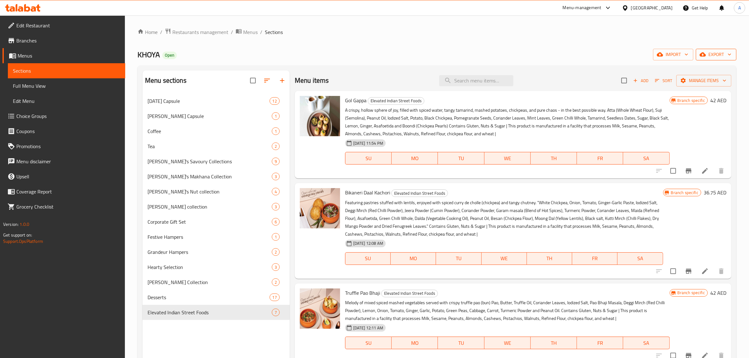
click at [728, 58] on span "export" at bounding box center [716, 55] width 31 height 8
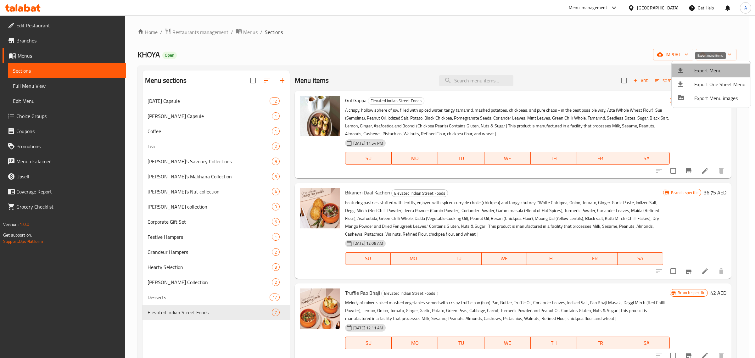
click at [691, 72] on div at bounding box center [685, 71] width 18 height 8
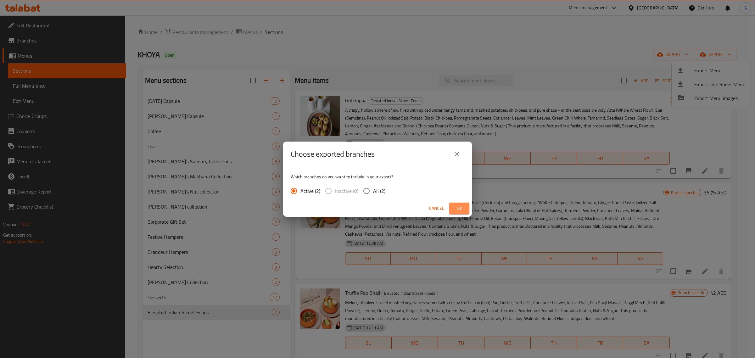
click at [460, 209] on span "Ok" at bounding box center [459, 208] width 10 height 8
